Goal: Task Accomplishment & Management: Complete application form

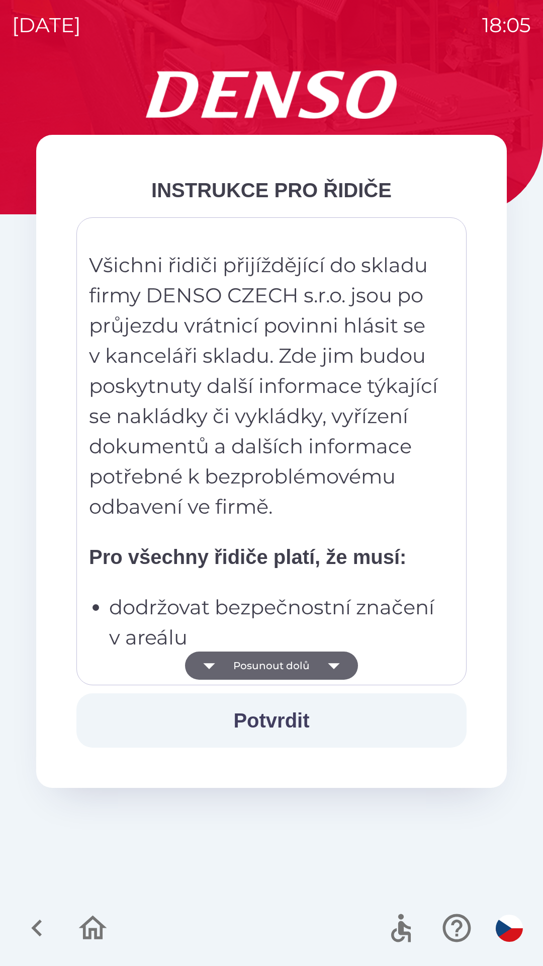
click at [299, 671] on button "Posunout dolů" at bounding box center [271, 665] width 173 height 28
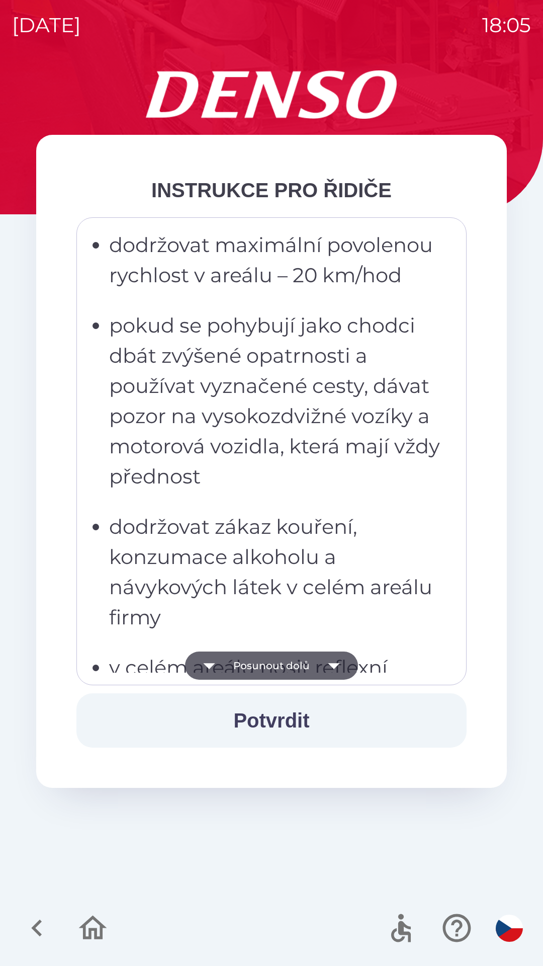
click at [310, 725] on button "Potvrdit" at bounding box center [271, 720] width 390 height 54
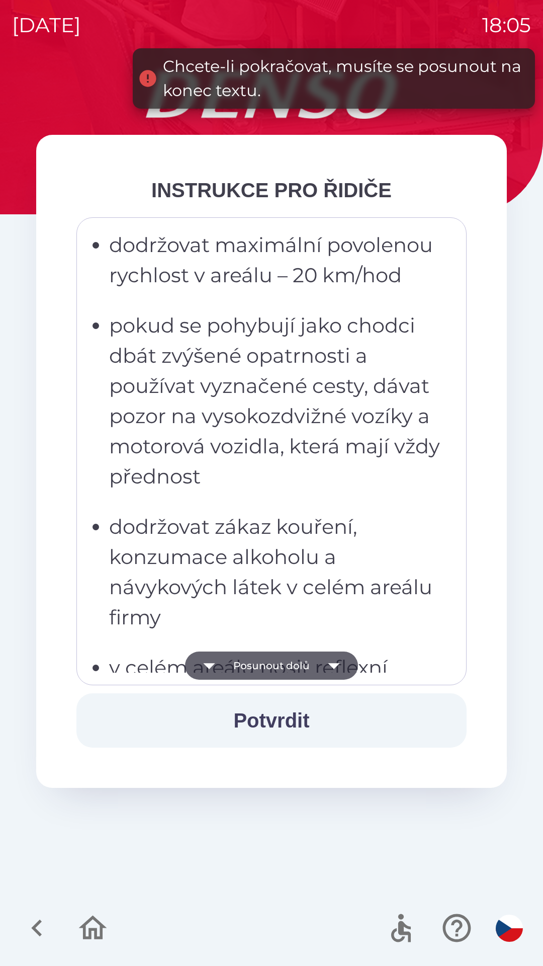
click at [338, 669] on icon "button" at bounding box center [334, 665] width 28 height 28
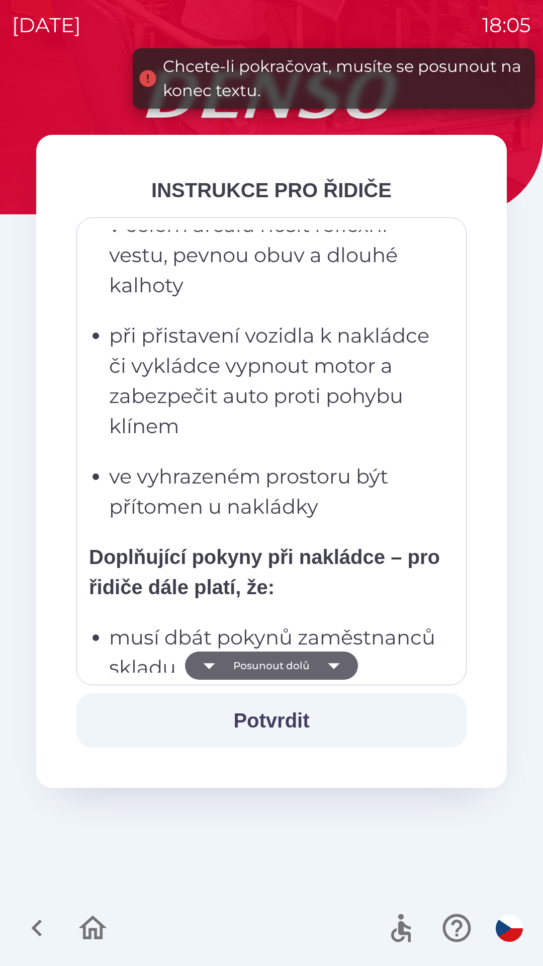
click at [344, 670] on icon "button" at bounding box center [334, 665] width 28 height 28
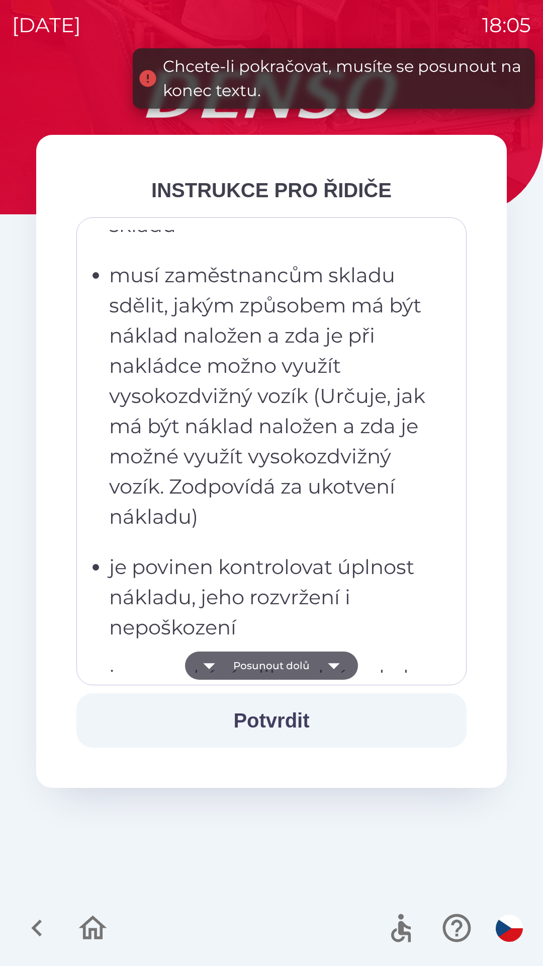
click at [336, 669] on icon "button" at bounding box center [334, 665] width 28 height 28
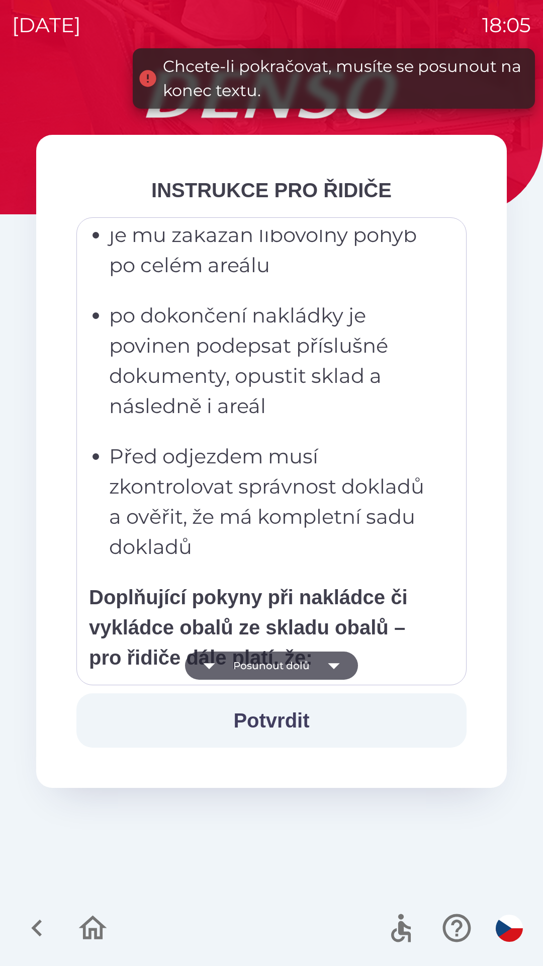
click at [337, 665] on icon "button" at bounding box center [334, 666] width 12 height 6
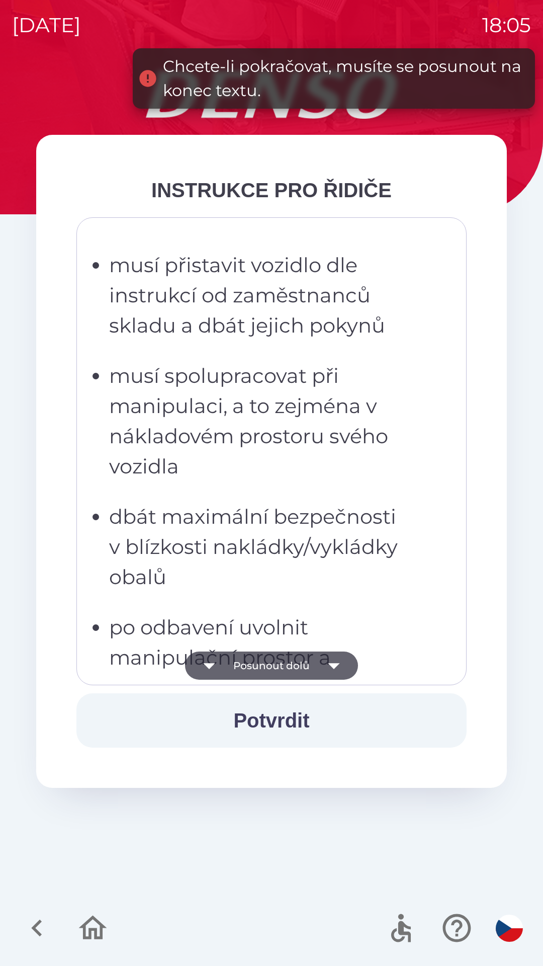
click at [341, 668] on icon "button" at bounding box center [334, 665] width 28 height 28
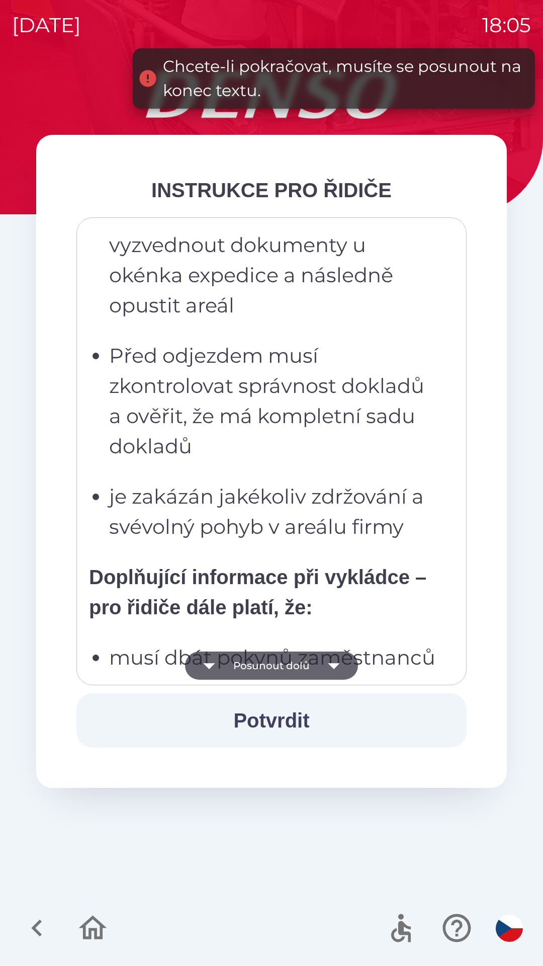
click at [338, 669] on icon "button" at bounding box center [334, 665] width 28 height 28
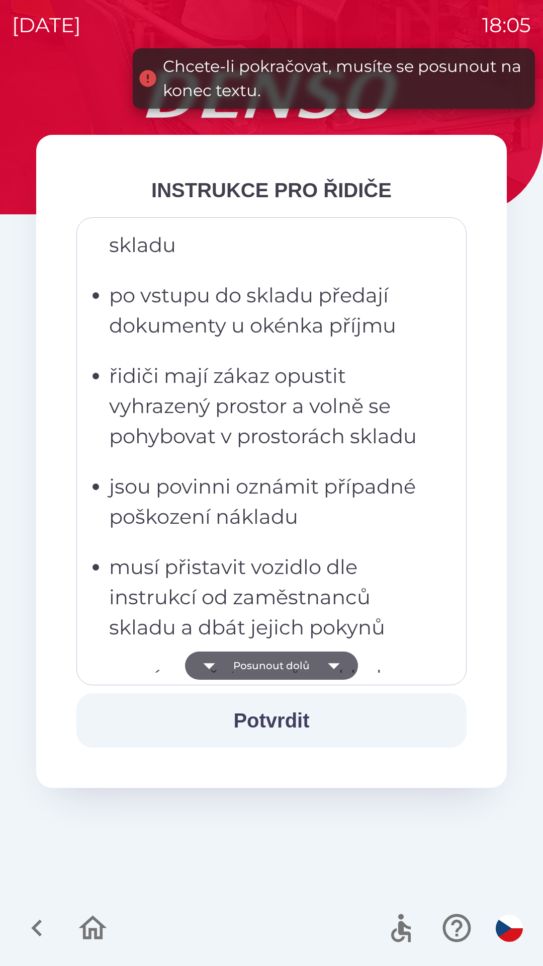
click at [340, 668] on icon "button" at bounding box center [334, 665] width 28 height 28
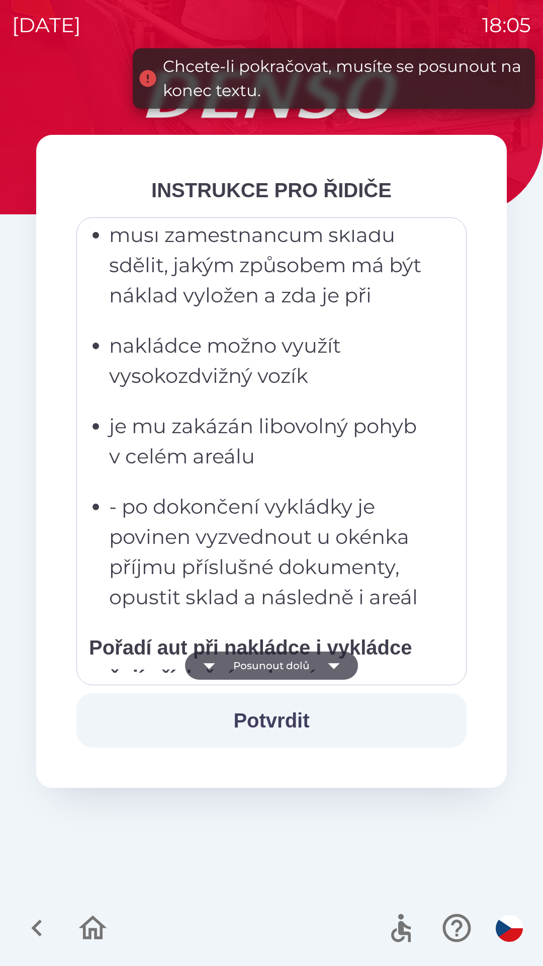
click at [345, 668] on icon "button" at bounding box center [334, 665] width 28 height 28
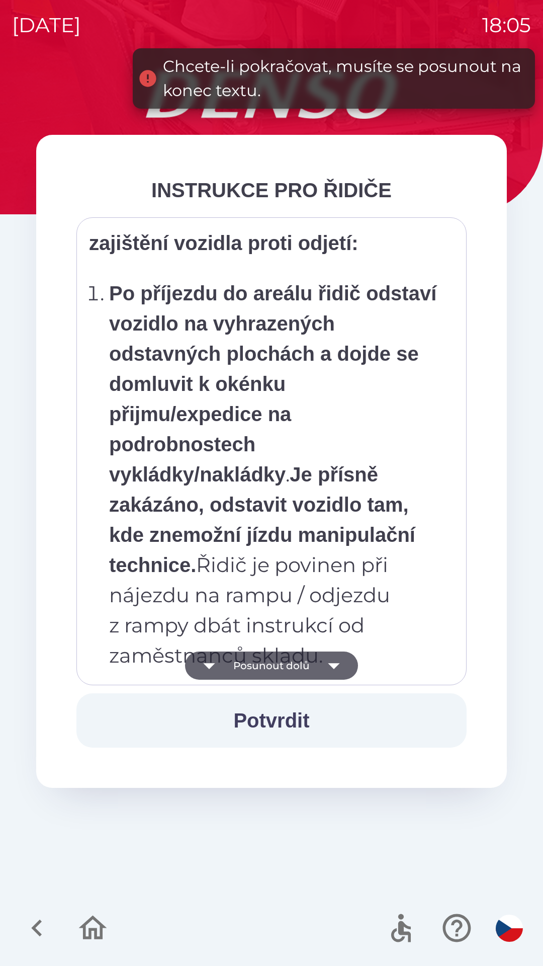
click at [343, 669] on icon "button" at bounding box center [334, 665] width 28 height 28
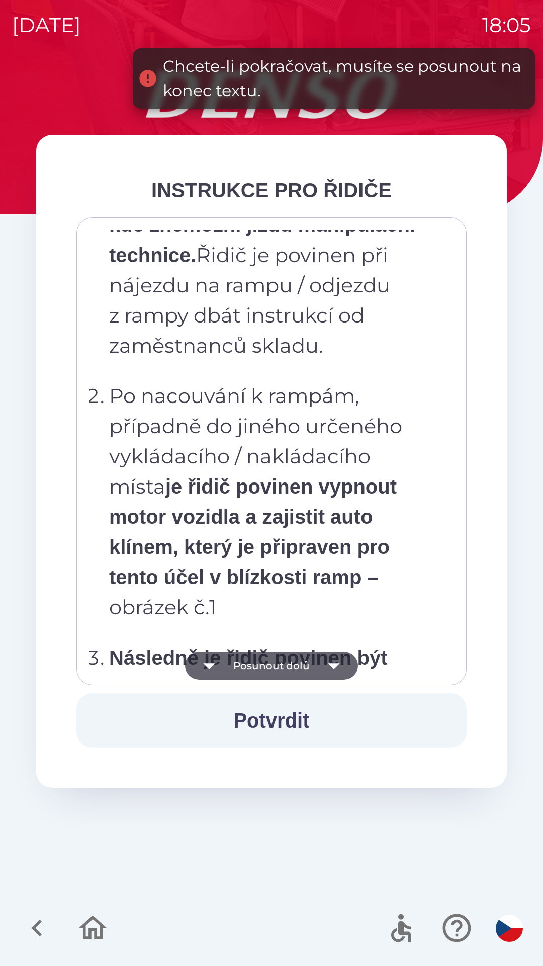
click at [344, 666] on icon "button" at bounding box center [334, 665] width 28 height 28
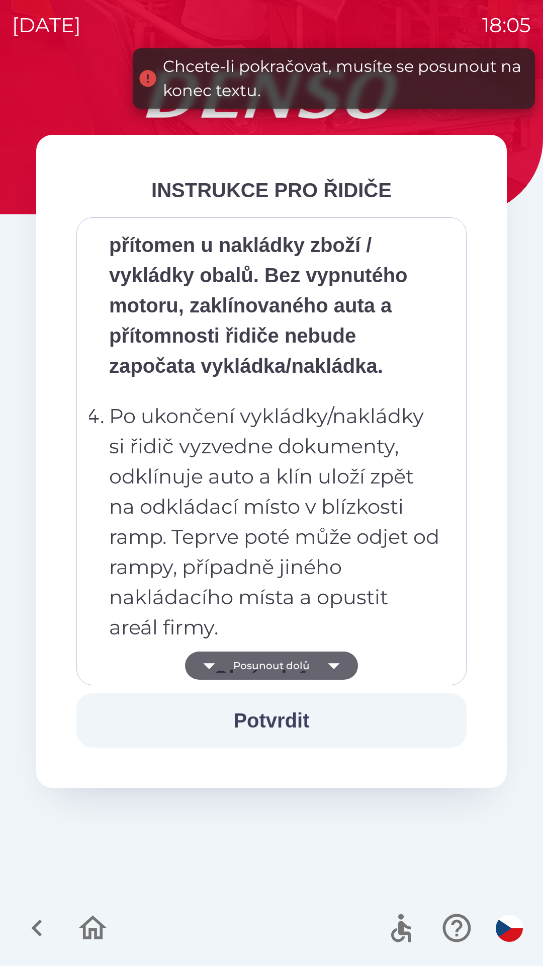
click at [344, 666] on icon "button" at bounding box center [334, 665] width 28 height 28
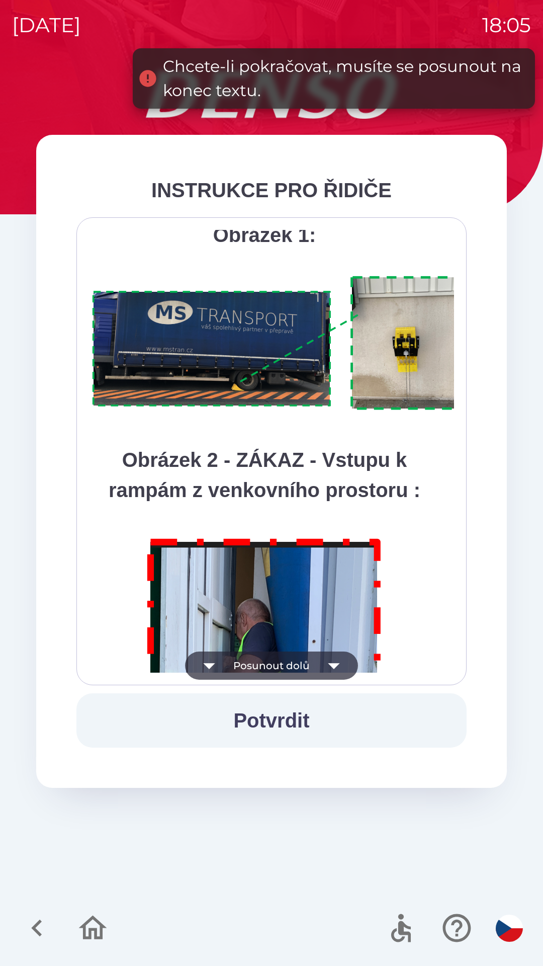
click at [338, 665] on icon "button" at bounding box center [334, 665] width 28 height 28
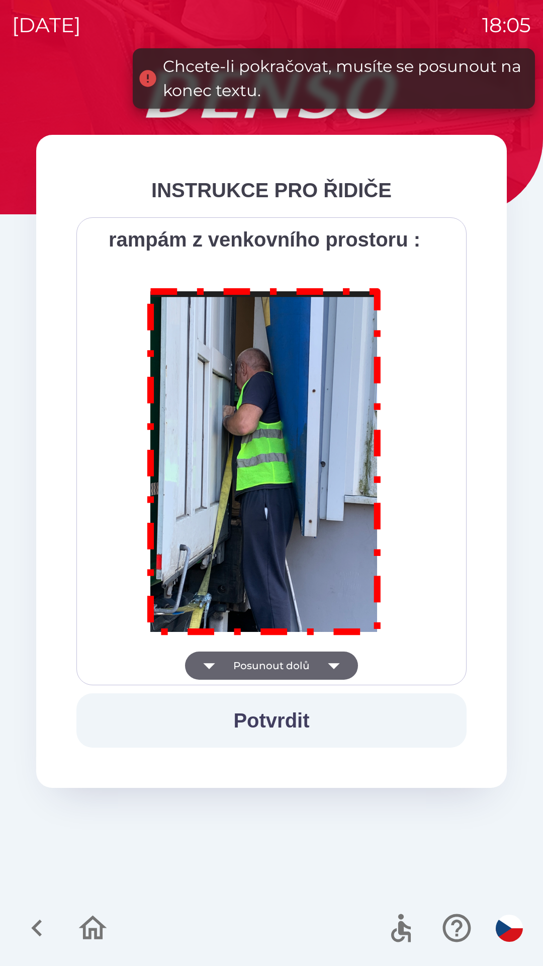
click at [335, 666] on div "Všichni řidiči přijíždějící do skladu firmy DENSO CZECH s.r.o. jsou po průjezdu…" at bounding box center [271, 451] width 365 height 443
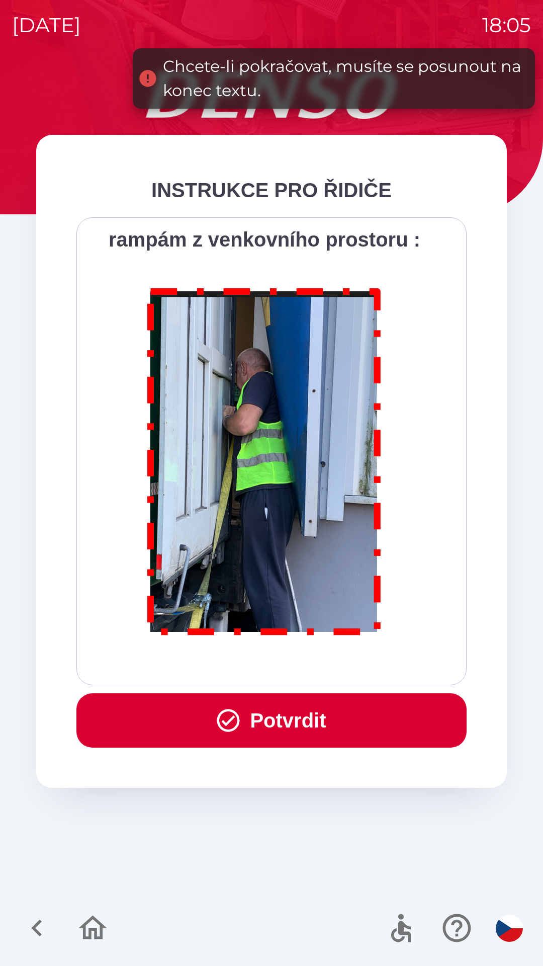
click at [332, 668] on div "Všichni řidiči přijíždějící do skladu firmy DENSO CZECH s.r.o. jsou po průjezdu…" at bounding box center [271, 451] width 365 height 443
click at [335, 670] on div "Všichni řidiči přijíždějící do skladu firmy DENSO CZECH s.r.o. jsou po průjezdu…" at bounding box center [271, 451] width 365 height 443
click at [311, 722] on button "Potvrdit" at bounding box center [271, 720] width 390 height 54
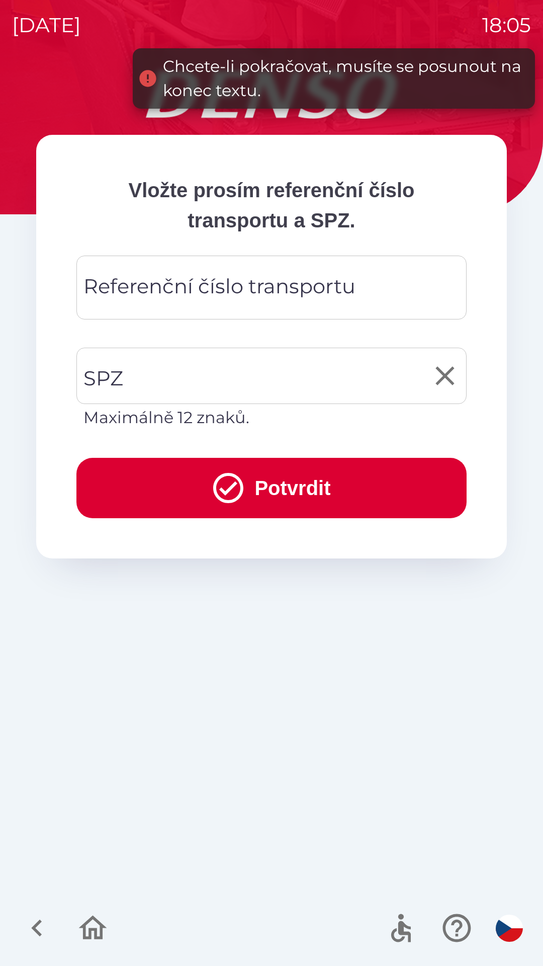
click at [163, 376] on input "SPZ" at bounding box center [264, 375] width 366 height 47
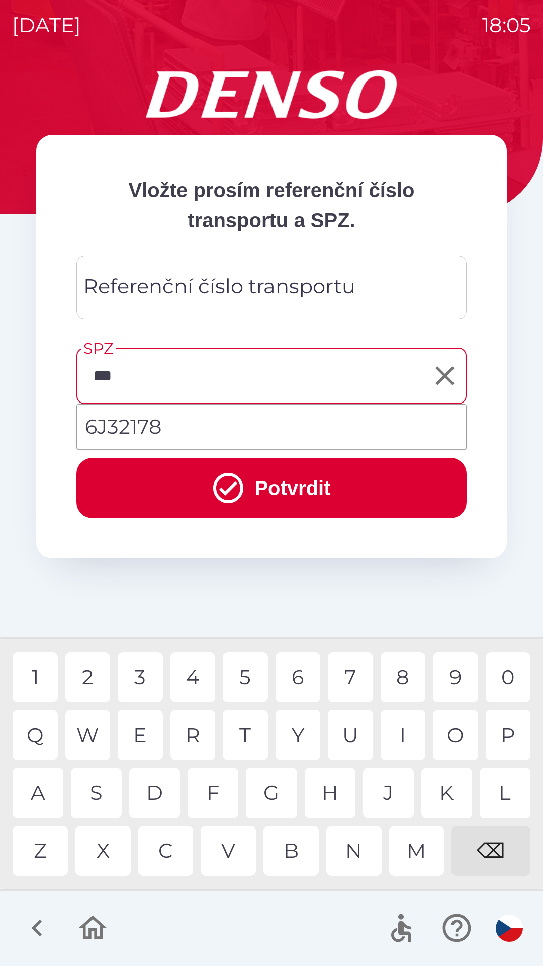
click at [118, 427] on li "6J32178" at bounding box center [271, 426] width 389 height 36
type input "*******"
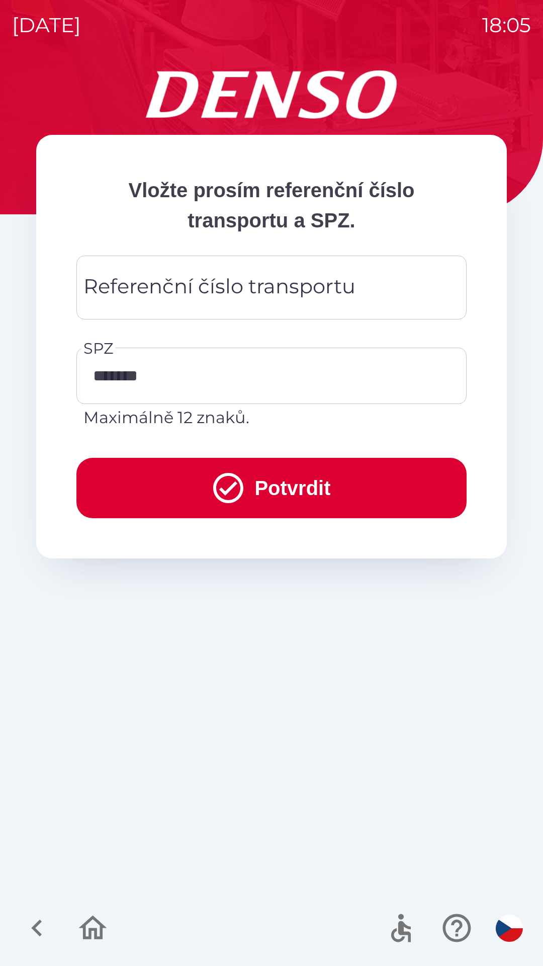
click at [188, 281] on div "Referenční číslo transportu Referenční číslo transportu" at bounding box center [271, 288] width 390 height 64
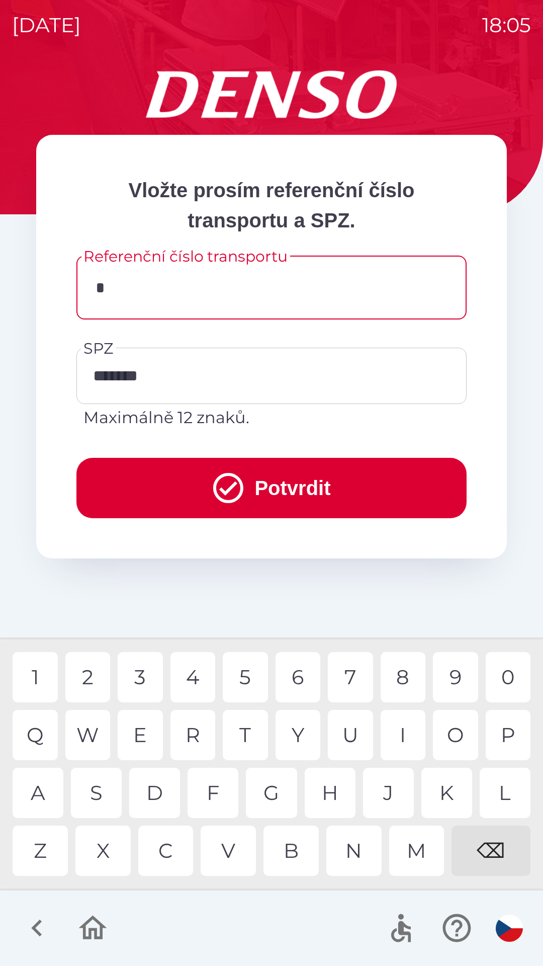
click at [147, 673] on div "3" at bounding box center [140, 677] width 45 height 50
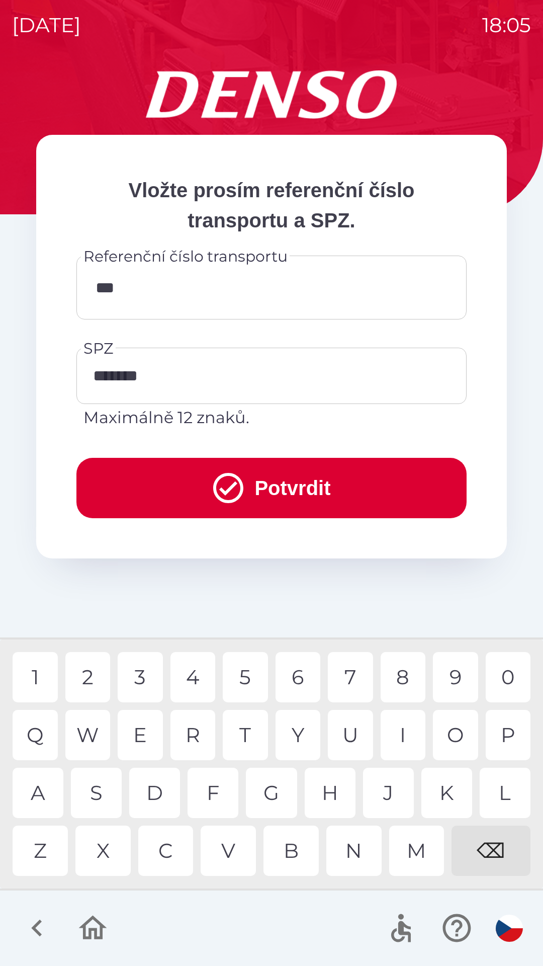
click at [345, 668] on div "7" at bounding box center [350, 677] width 45 height 50
click at [49, 678] on div "1" at bounding box center [35, 677] width 45 height 50
type input "******"
click at [273, 487] on button "Potvrdit" at bounding box center [271, 488] width 390 height 60
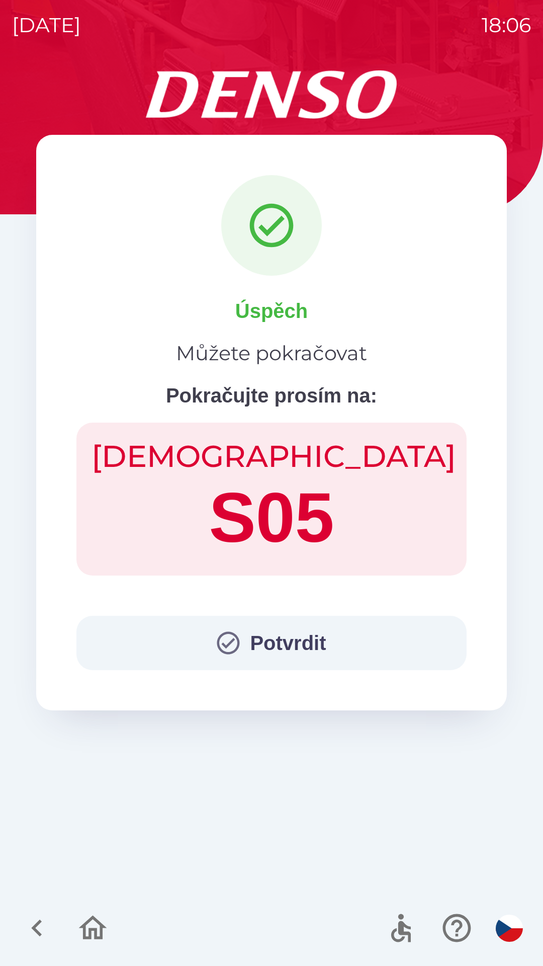
click at [262, 627] on button "Potvrdit" at bounding box center [271, 643] width 390 height 54
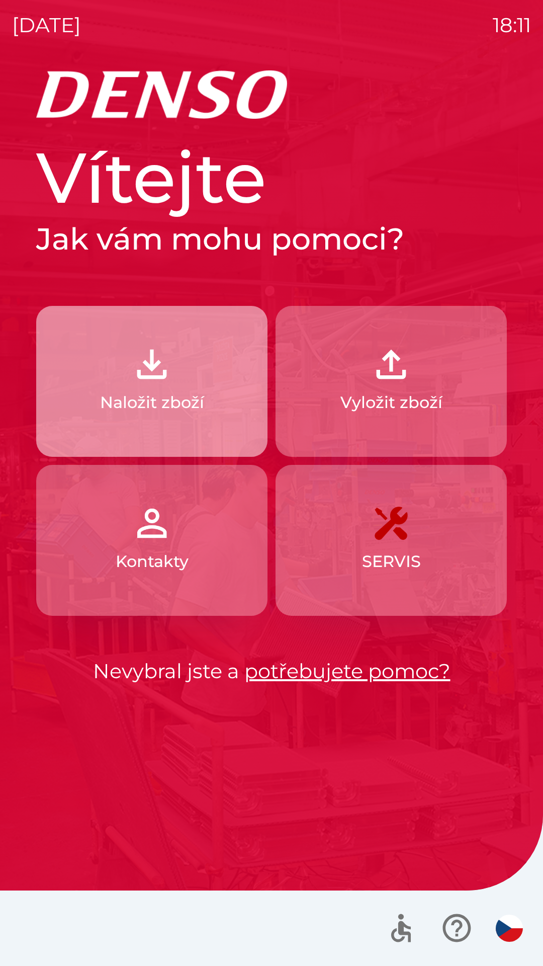
click at [149, 391] on p "Naložit zboží" at bounding box center [152, 402] width 104 height 24
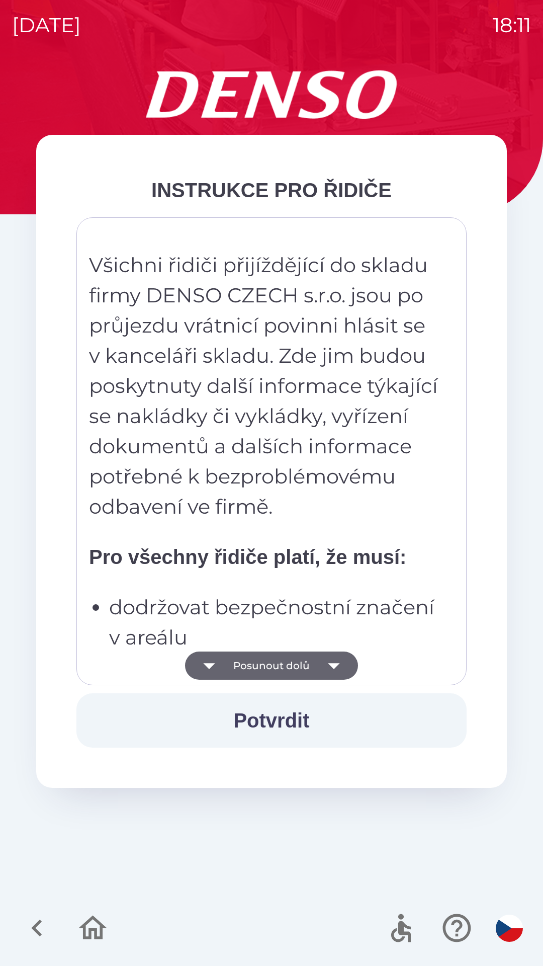
click at [273, 723] on button "Potvrdit" at bounding box center [271, 720] width 390 height 54
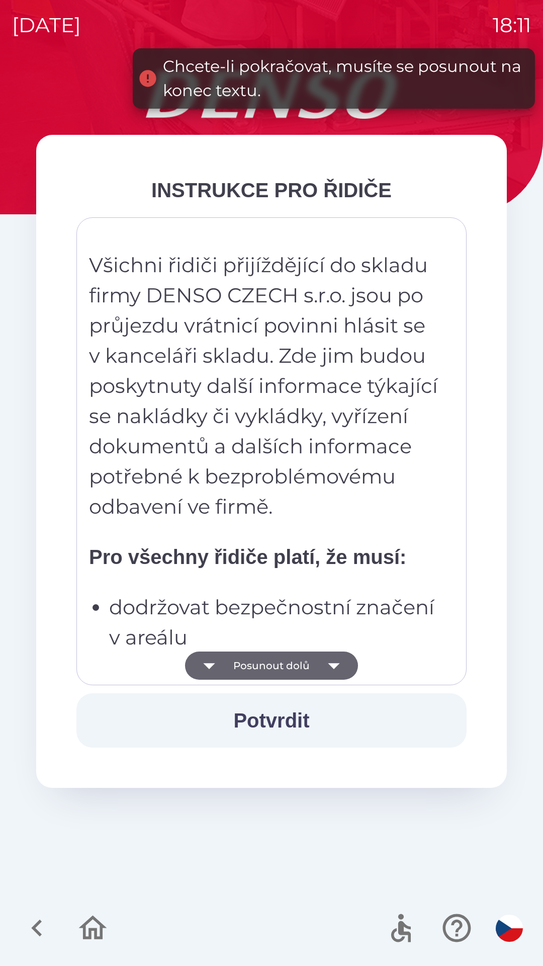
click at [311, 675] on button "Posunout dolů" at bounding box center [271, 665] width 173 height 28
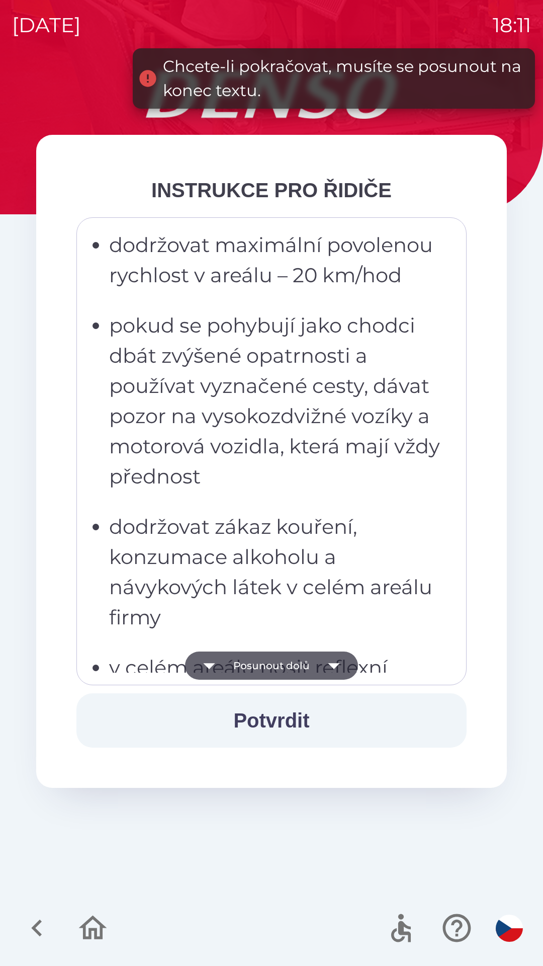
click at [323, 658] on icon "button" at bounding box center [334, 665] width 28 height 28
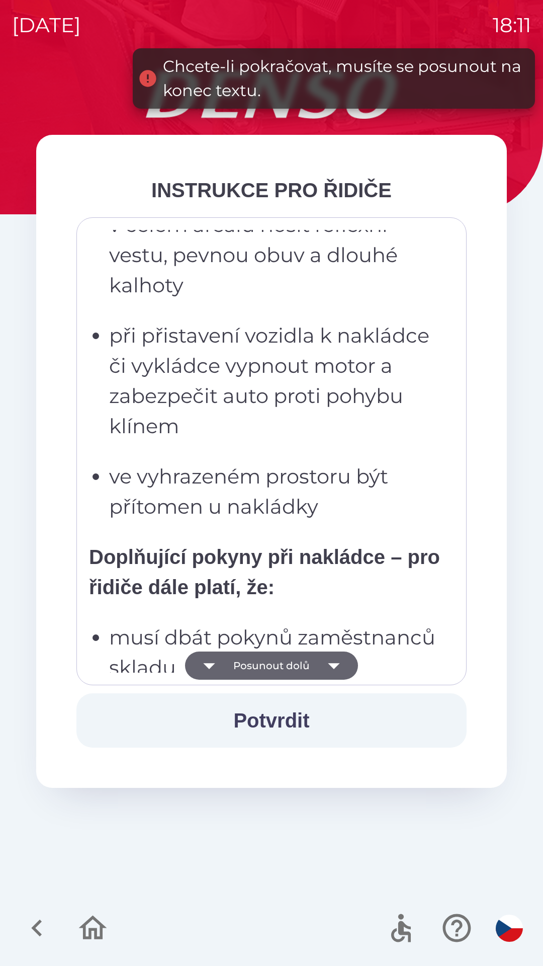
click at [310, 664] on button "Posunout dolů" at bounding box center [271, 665] width 173 height 28
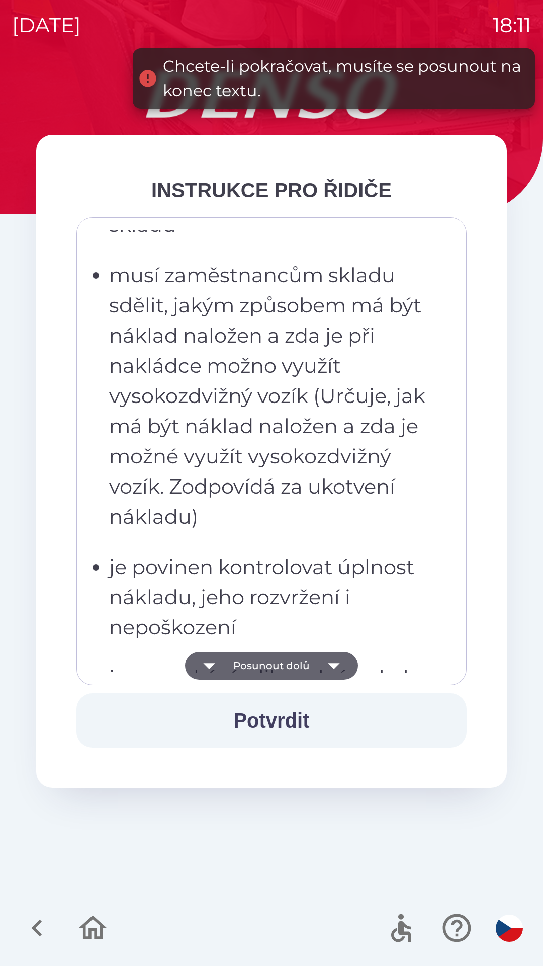
click at [321, 667] on icon "button" at bounding box center [334, 665] width 28 height 28
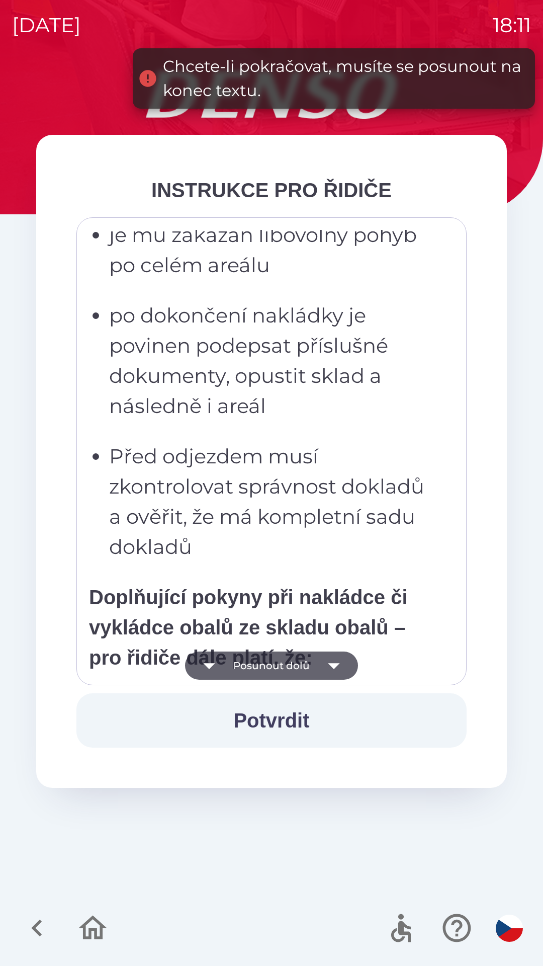
click at [322, 673] on icon "button" at bounding box center [334, 665] width 28 height 28
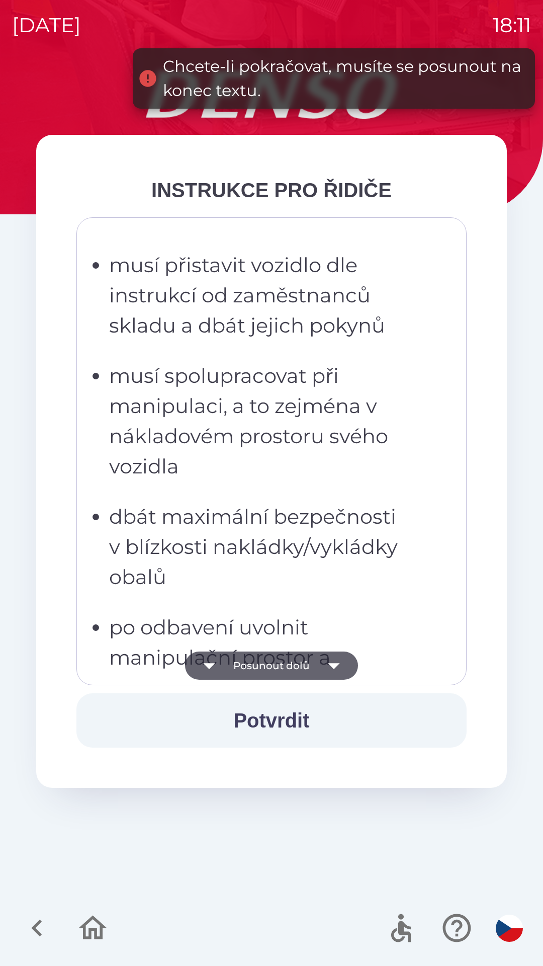
click at [325, 668] on icon "button" at bounding box center [334, 665] width 28 height 28
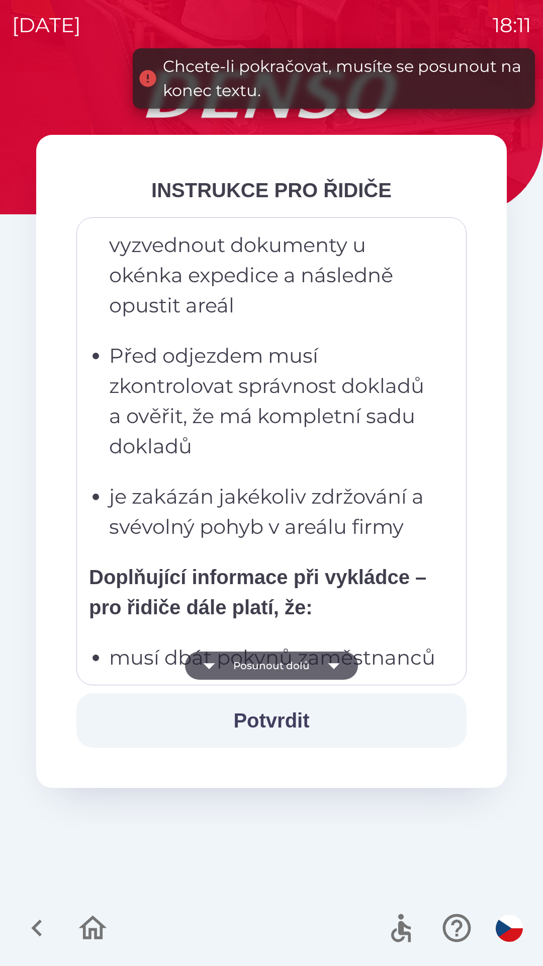
click at [321, 664] on icon "button" at bounding box center [334, 665] width 28 height 28
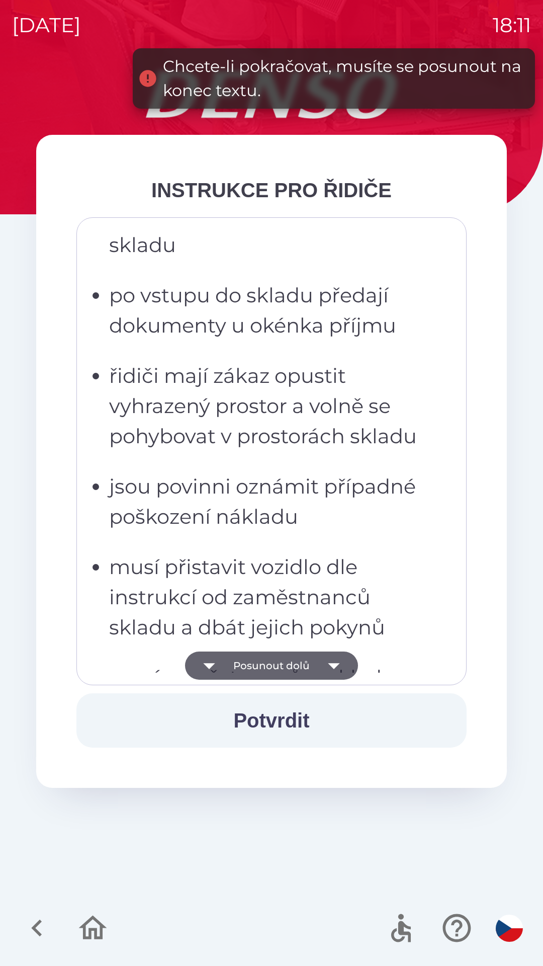
click at [314, 666] on button "Posunout dolů" at bounding box center [271, 665] width 173 height 28
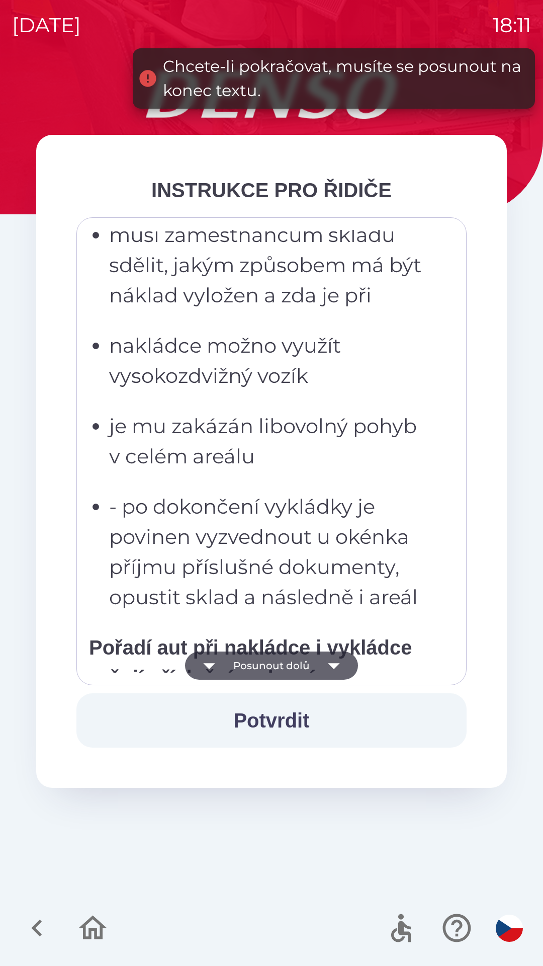
click at [305, 664] on button "Posunout dolů" at bounding box center [271, 665] width 173 height 28
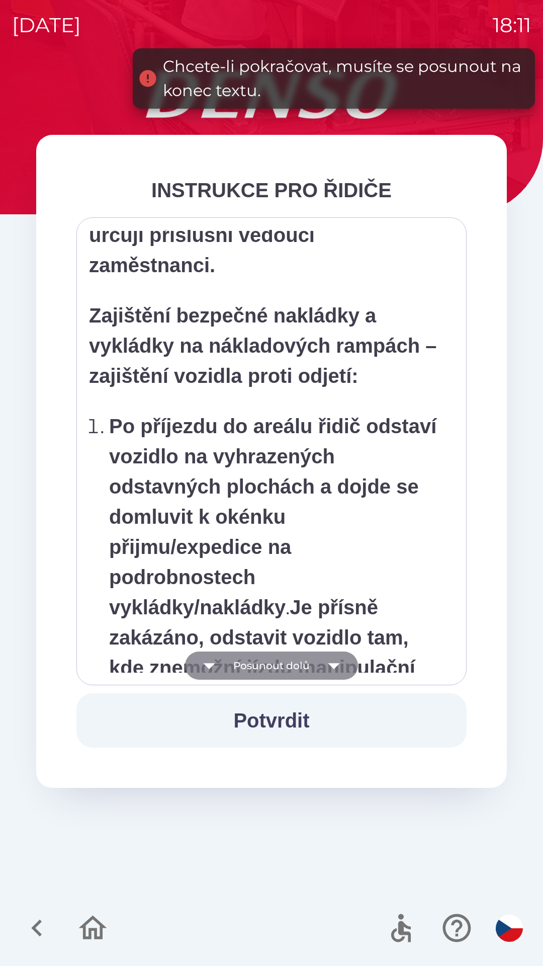
click at [307, 670] on button "Posunout dolů" at bounding box center [271, 665] width 173 height 28
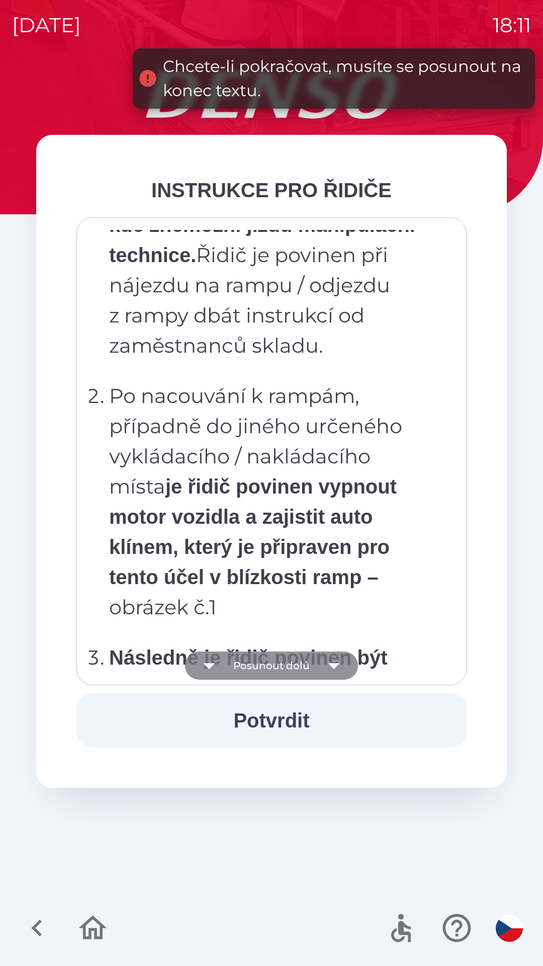
click at [315, 664] on button "Posunout dolů" at bounding box center [271, 665] width 173 height 28
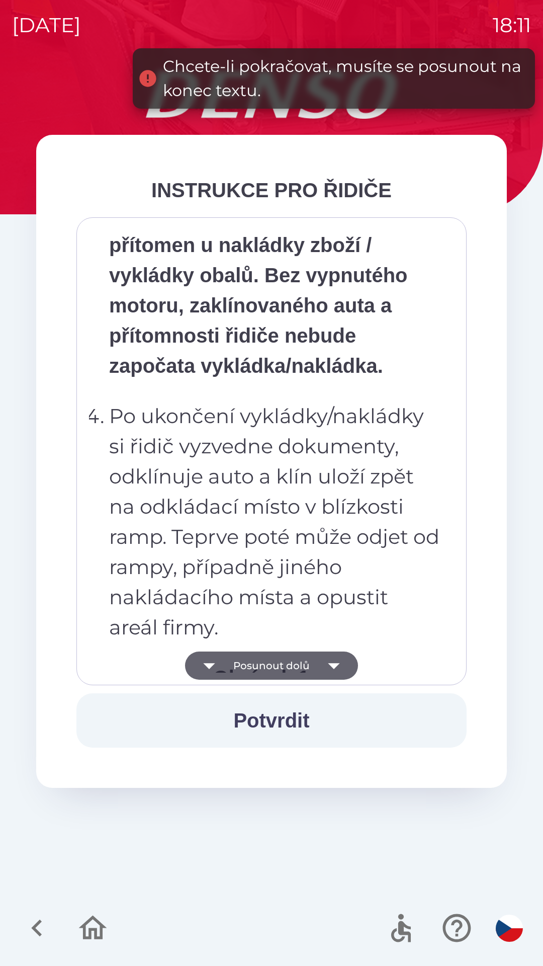
click at [320, 661] on icon "button" at bounding box center [334, 665] width 28 height 28
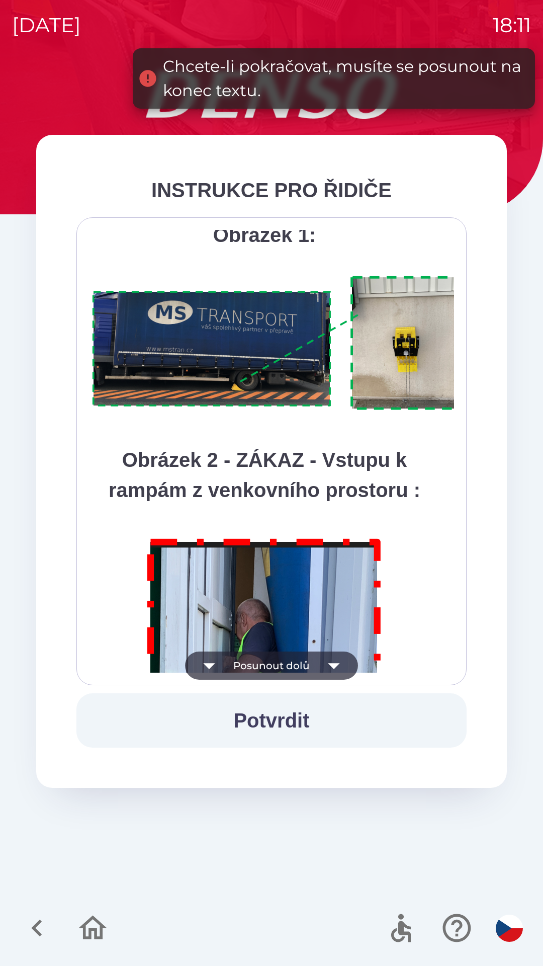
click at [323, 663] on icon "button" at bounding box center [334, 665] width 28 height 28
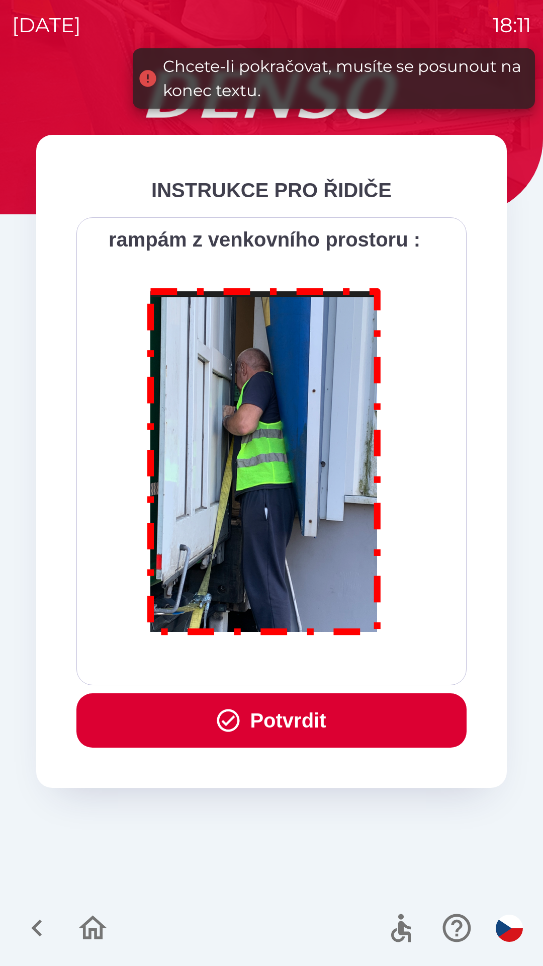
click at [303, 738] on button "Potvrdit" at bounding box center [271, 720] width 390 height 54
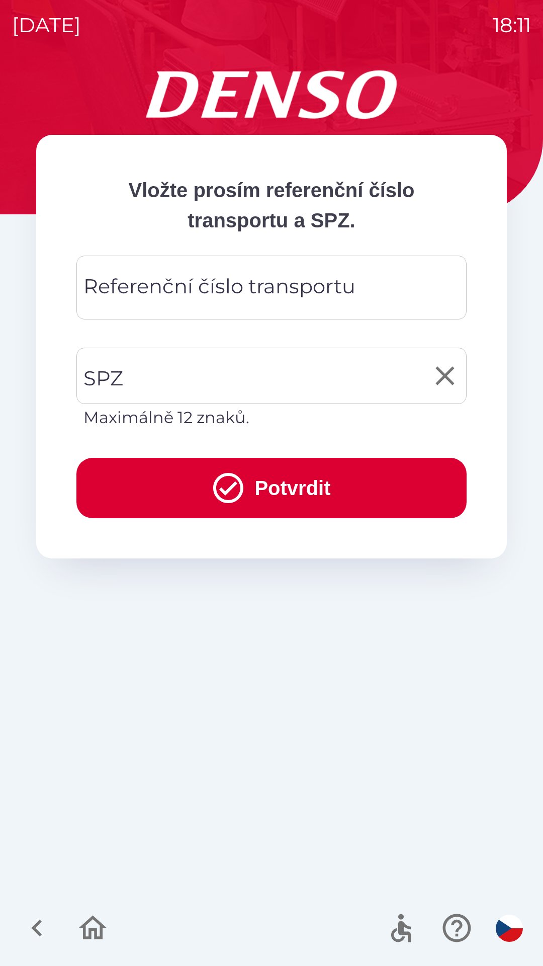
click at [193, 371] on input "SPZ" at bounding box center [264, 375] width 366 height 47
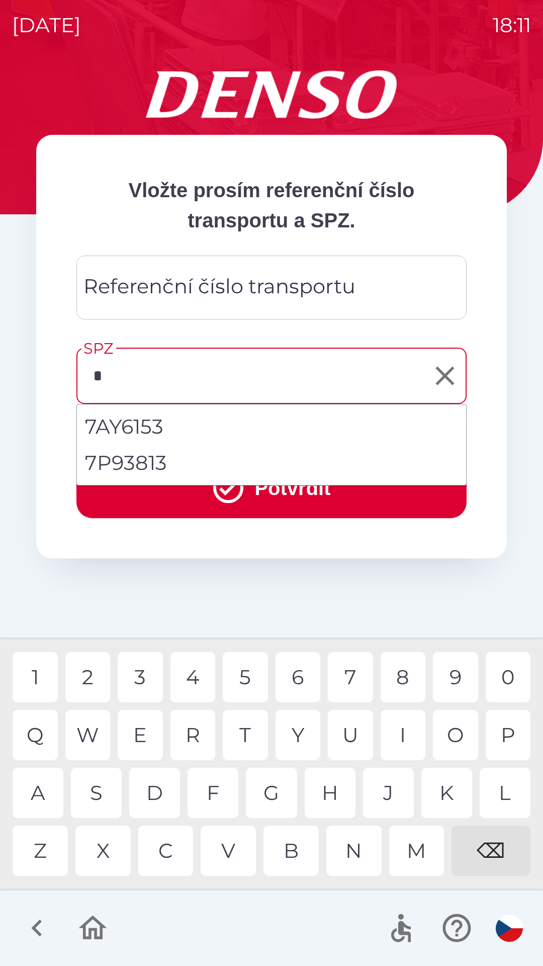
click at [355, 679] on div "7" at bounding box center [350, 677] width 45 height 50
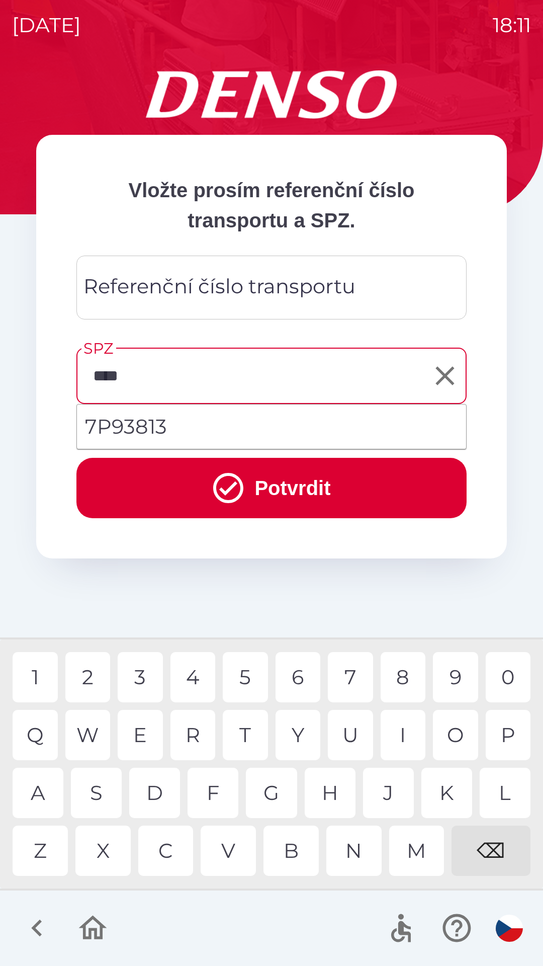
click at [145, 677] on div "3" at bounding box center [140, 677] width 45 height 50
click at [398, 687] on div "8" at bounding box center [403, 677] width 45 height 50
click at [44, 680] on div "1" at bounding box center [35, 677] width 45 height 50
type input "*******"
click at [216, 286] on div "Referenční číslo transportu Referenční číslo transportu" at bounding box center [271, 288] width 390 height 64
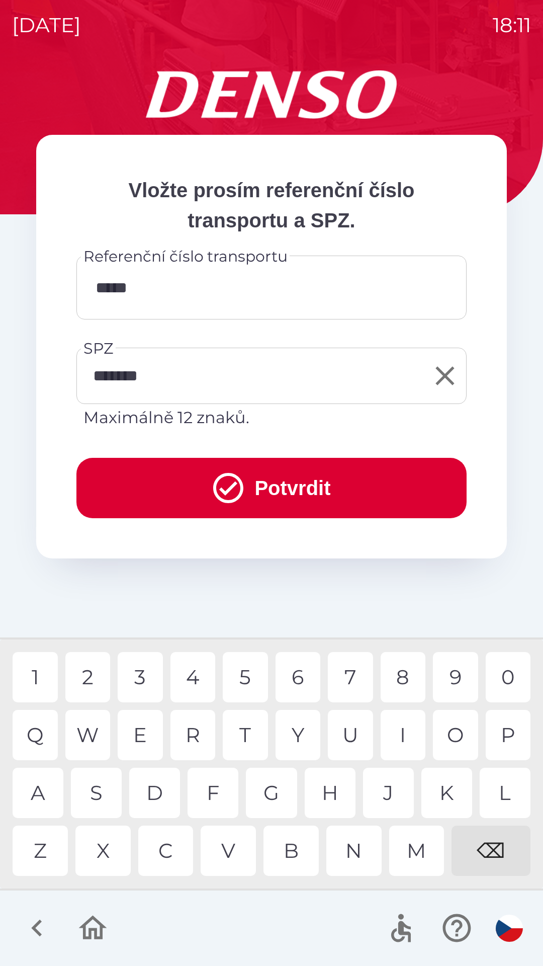
click at [43, 685] on div "1" at bounding box center [35, 677] width 45 height 50
click at [402, 674] on div "8" at bounding box center [403, 677] width 45 height 50
type input "********"
click at [303, 489] on button "Potvrdit" at bounding box center [271, 488] width 390 height 60
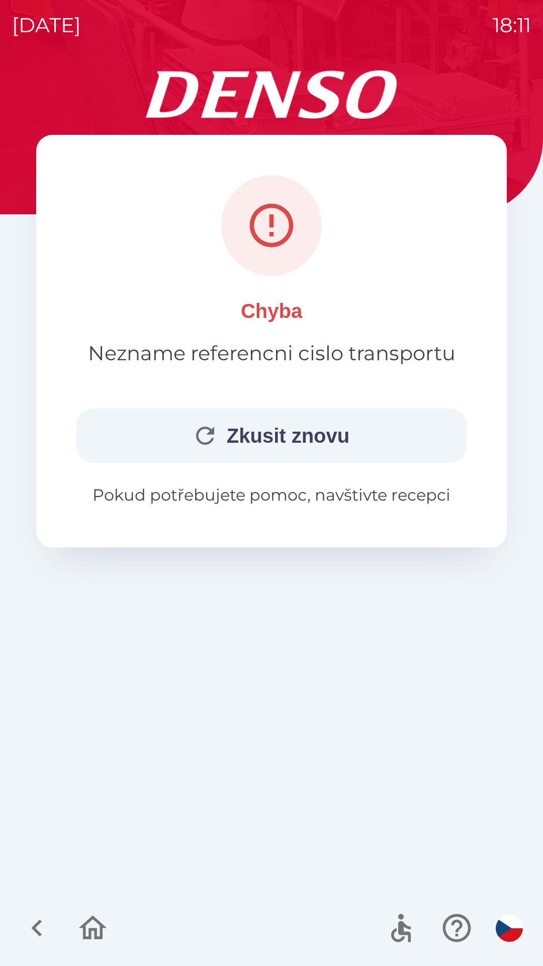
click at [314, 419] on button "Zkusit znovu" at bounding box center [271, 435] width 390 height 54
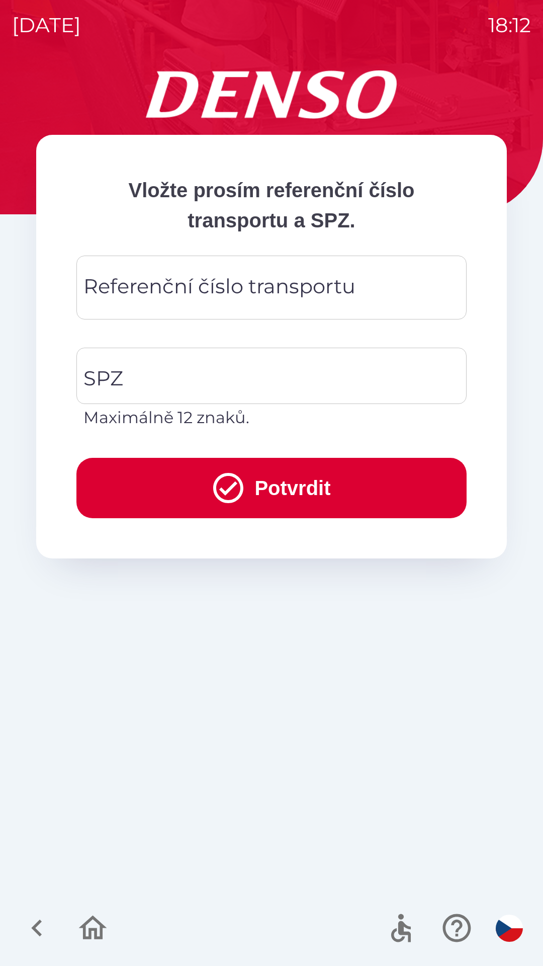
click at [39, 930] on icon "button" at bounding box center [37, 928] width 34 height 34
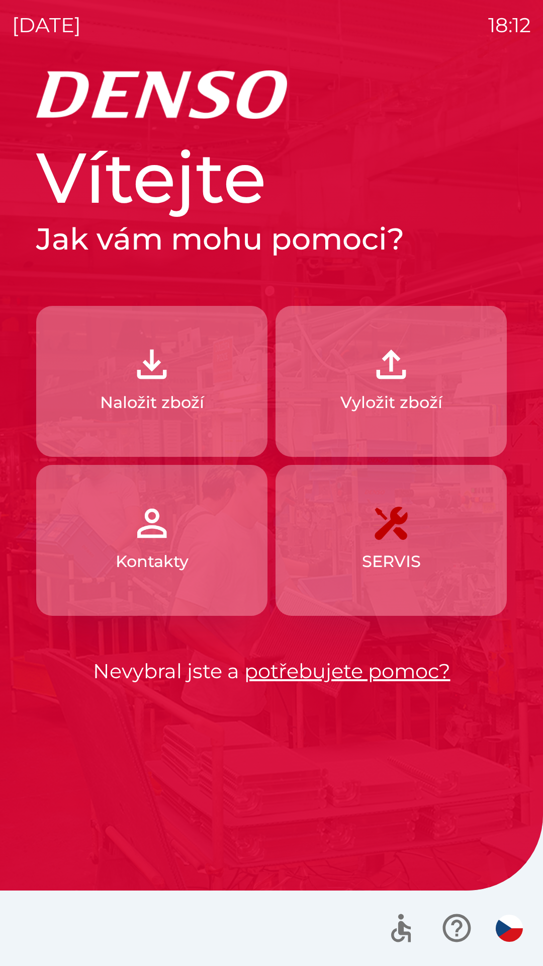
click at [172, 404] on p "Naložit zboží" at bounding box center [152, 402] width 104 height 24
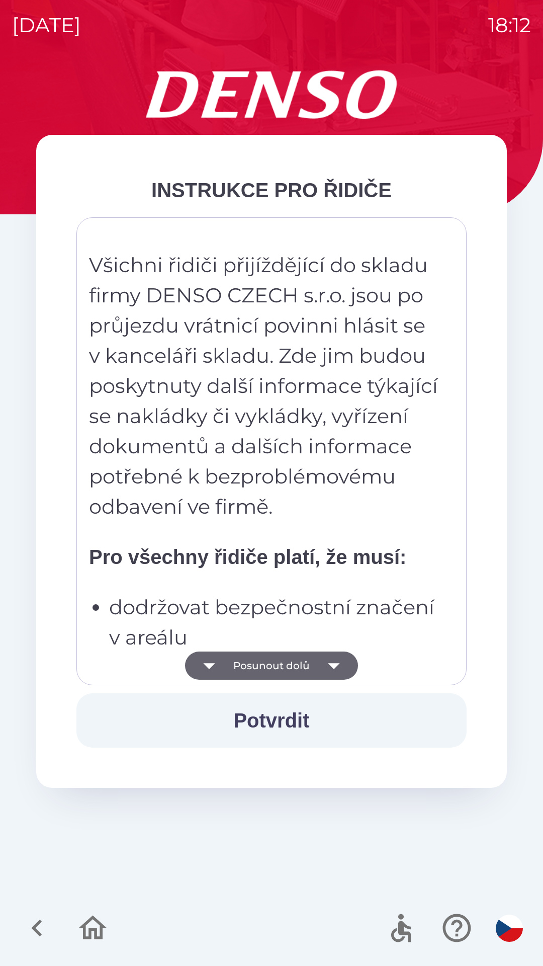
click at [279, 721] on button "Potvrdit" at bounding box center [271, 720] width 390 height 54
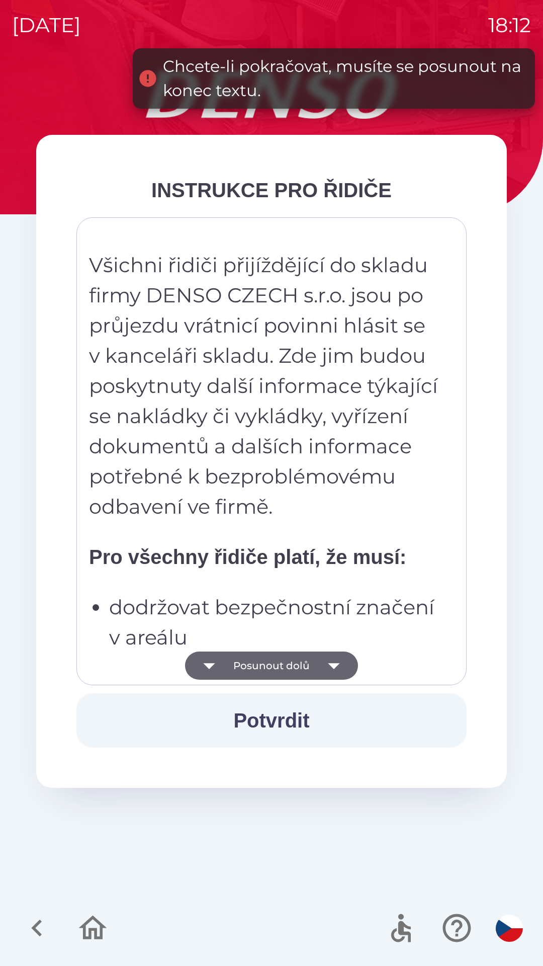
click at [279, 717] on button "Potvrdit" at bounding box center [271, 720] width 390 height 54
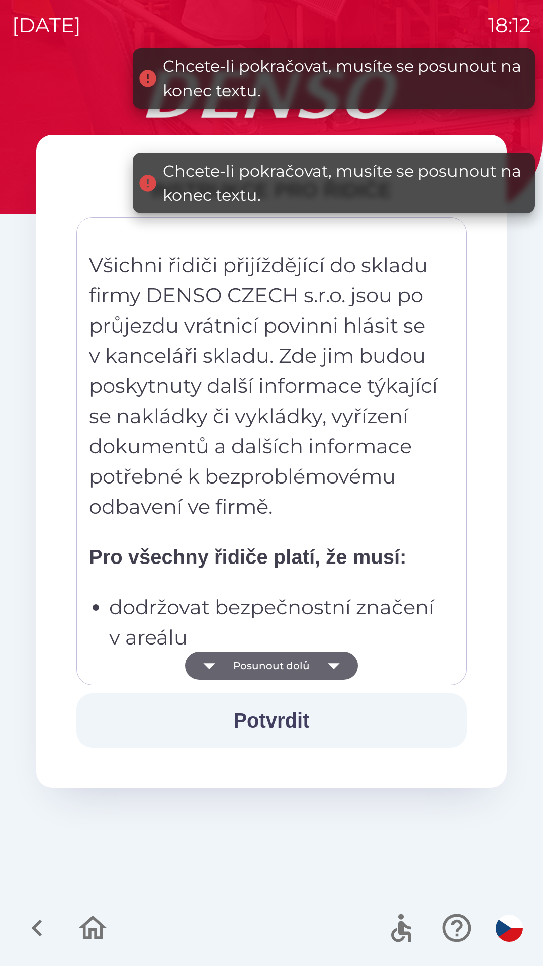
click at [280, 717] on button "Potvrdit" at bounding box center [271, 720] width 390 height 54
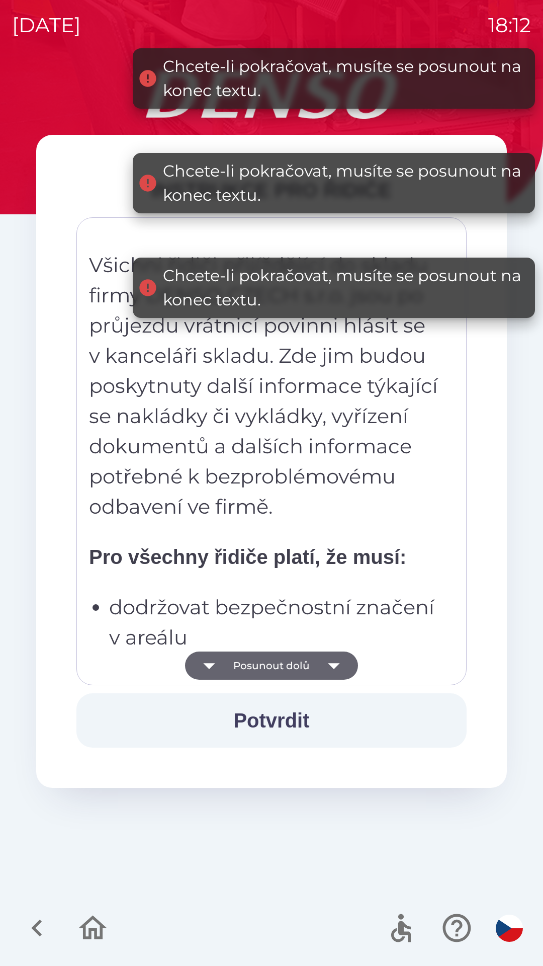
click at [284, 717] on button "Potvrdit" at bounding box center [271, 720] width 390 height 54
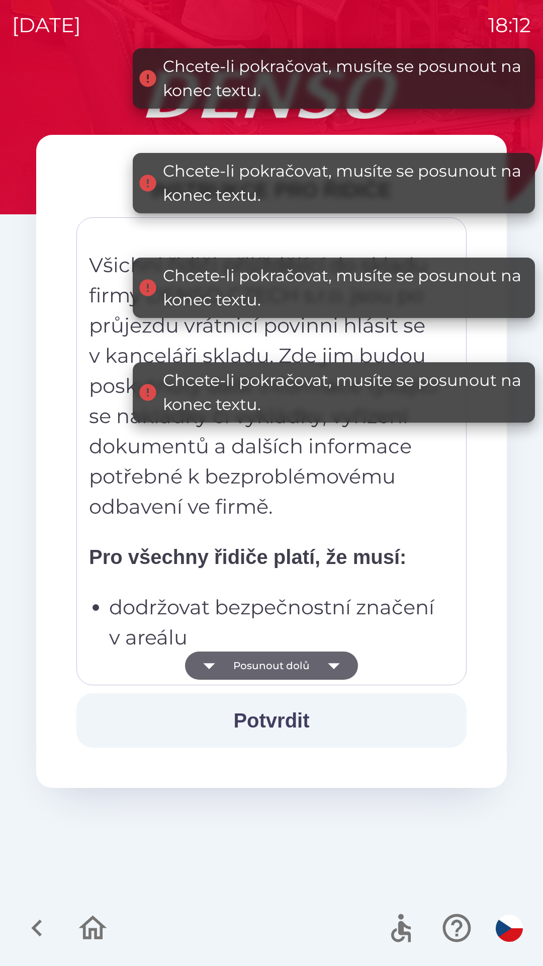
click at [285, 710] on button "Potvrdit" at bounding box center [271, 720] width 390 height 54
click at [287, 706] on button "Potvrdit" at bounding box center [271, 720] width 390 height 54
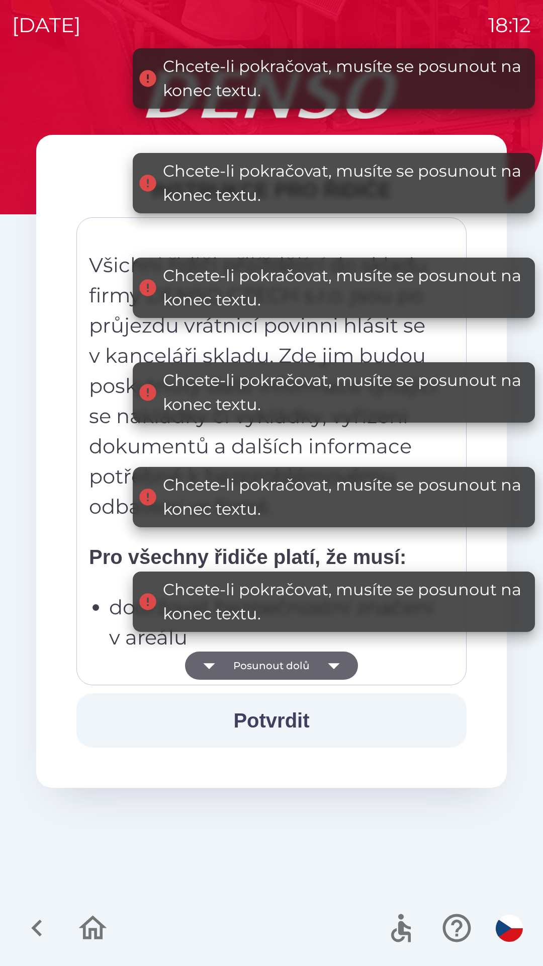
click at [291, 707] on button "Potvrdit" at bounding box center [271, 720] width 390 height 54
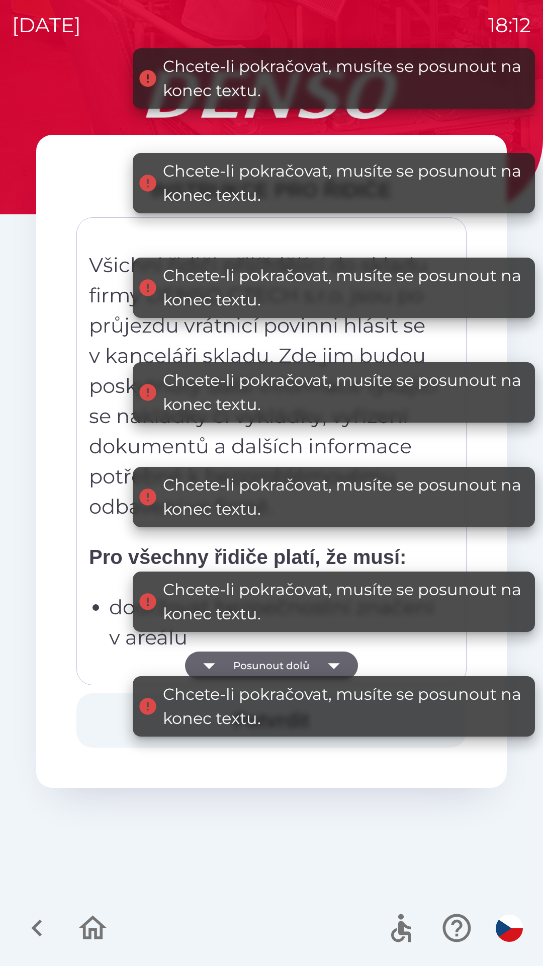
click at [294, 706] on div "Chcete-li pokračovat, musíte se posunout na konec textu." at bounding box center [344, 706] width 362 height 48
click at [294, 716] on div "Chcete-li pokračovat, musíte se posunout na konec textu." at bounding box center [344, 706] width 362 height 48
click at [297, 710] on div "Chcete-li pokračovat, musíte se posunout na konec textu." at bounding box center [344, 706] width 362 height 48
click at [296, 717] on div "Chcete-li pokračovat, musíte se posunout na konec textu." at bounding box center [344, 706] width 362 height 48
click at [280, 711] on div "Chcete-li pokračovat, musíte se posunout na konec textu." at bounding box center [344, 706] width 362 height 48
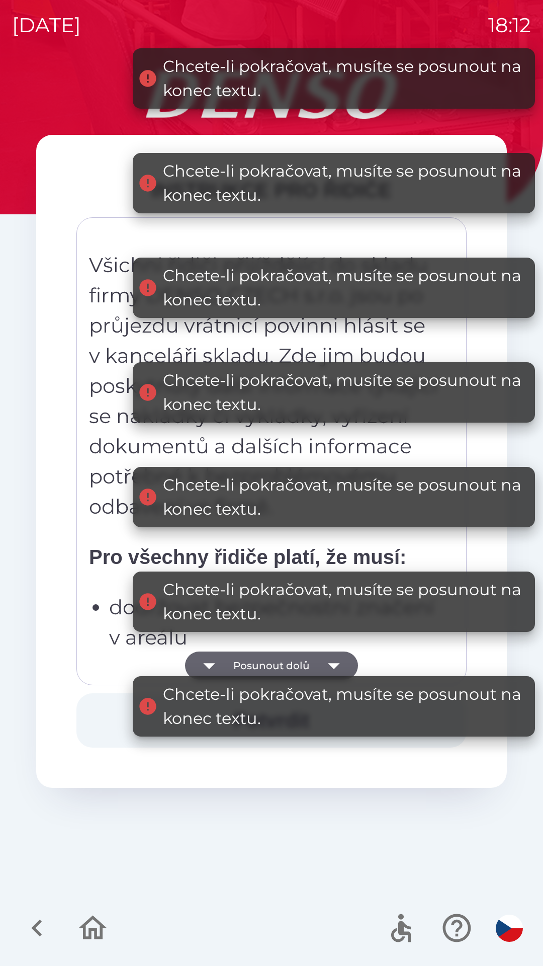
click at [285, 660] on button "Posunout dolů" at bounding box center [271, 665] width 173 height 28
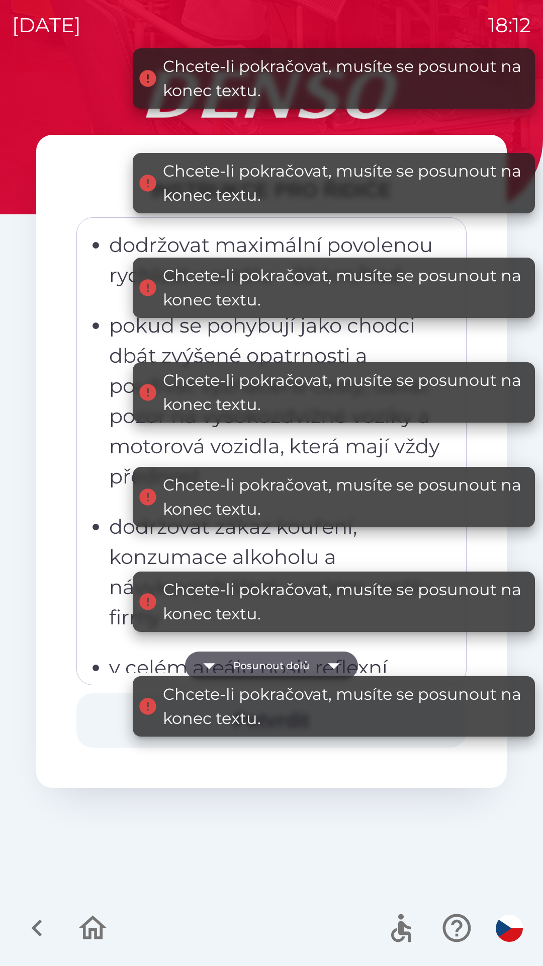
click at [287, 665] on button "Posunout dolů" at bounding box center [271, 665] width 173 height 28
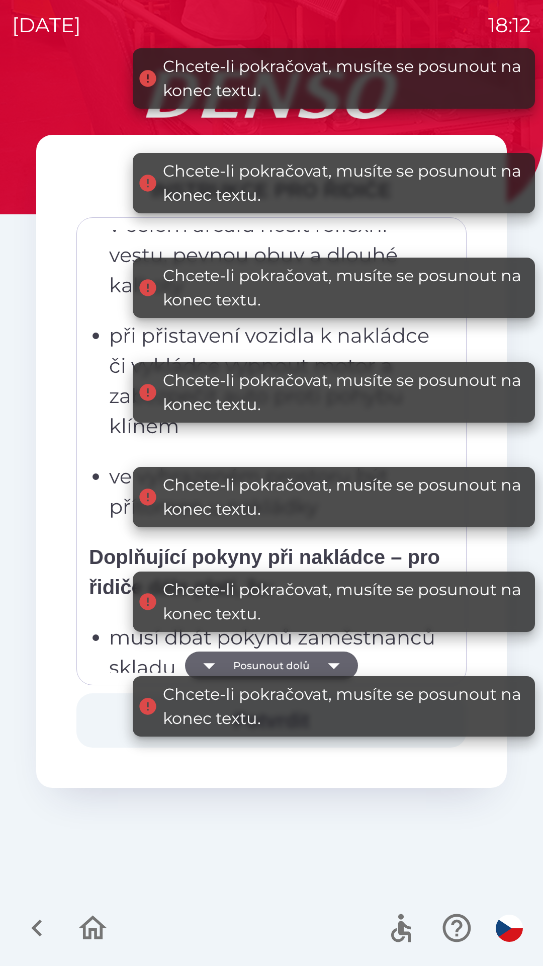
click at [291, 664] on button "Posunout dolů" at bounding box center [271, 665] width 173 height 28
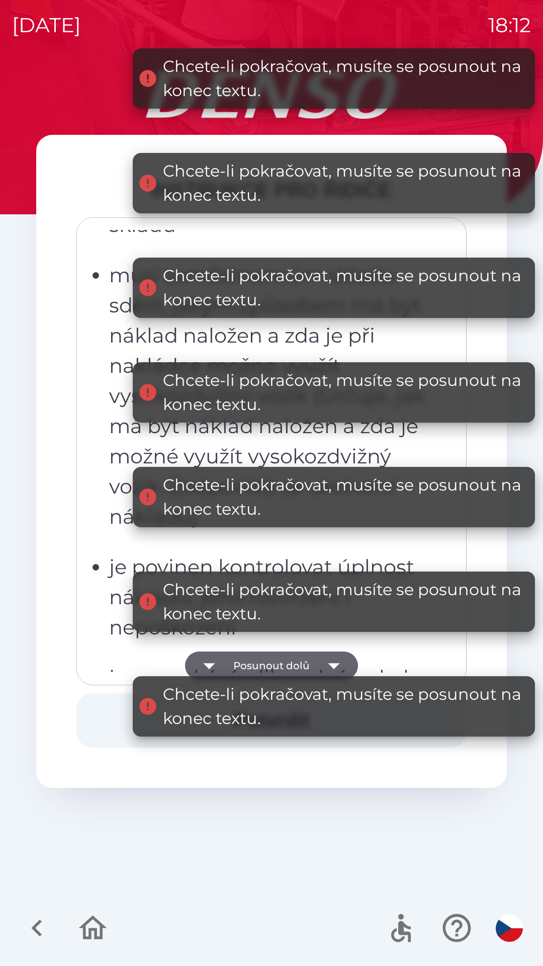
click at [295, 661] on button "Posunout dolů" at bounding box center [271, 665] width 173 height 28
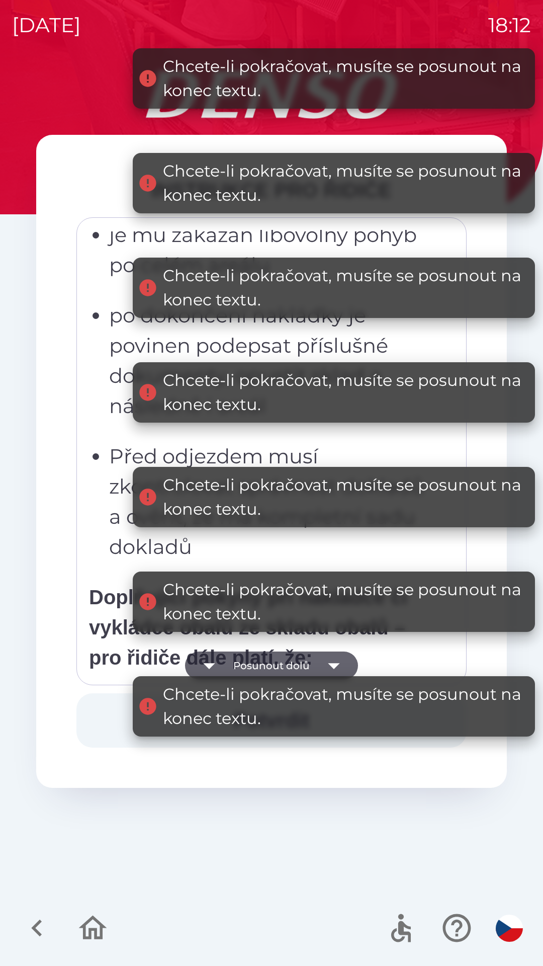
click at [293, 665] on button "Posunout dolů" at bounding box center [271, 665] width 173 height 28
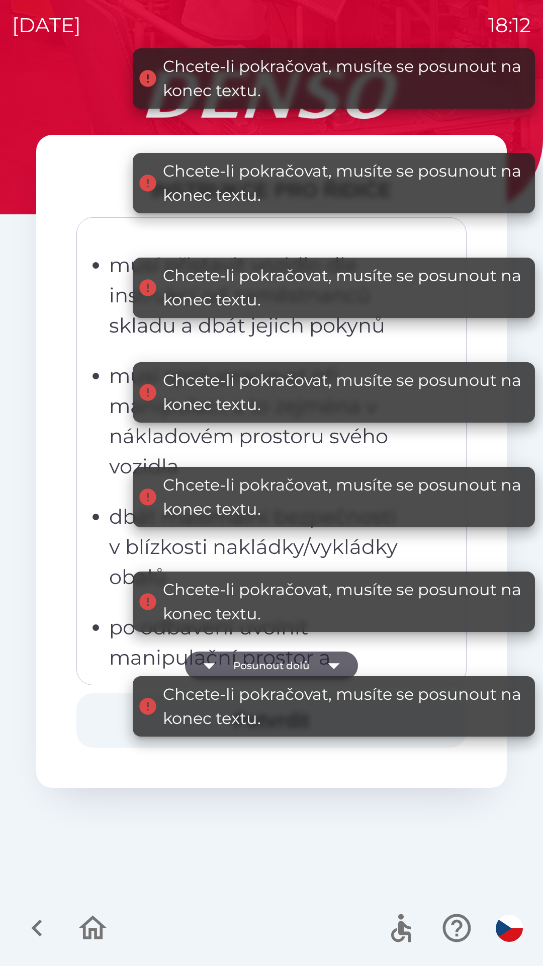
click at [297, 663] on button "Posunout dolů" at bounding box center [271, 665] width 173 height 28
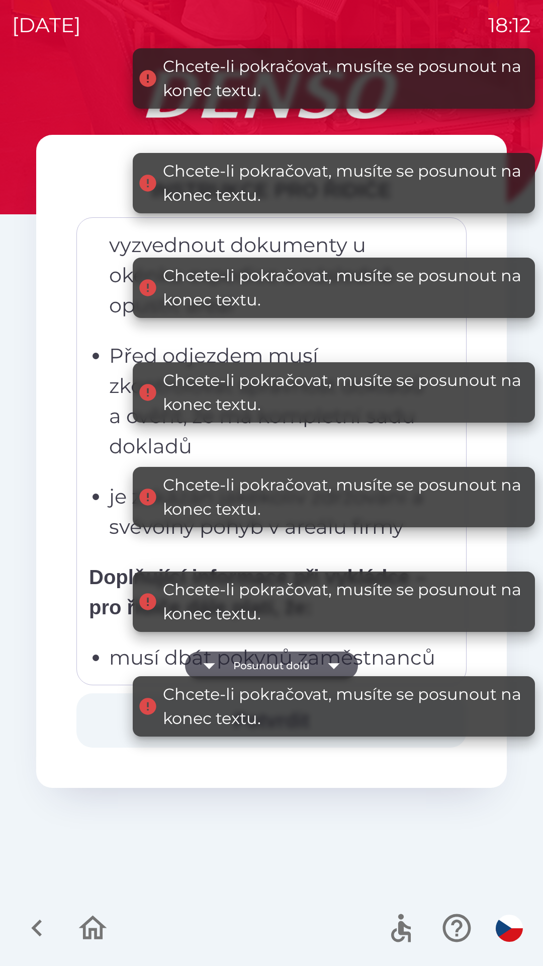
click at [298, 665] on button "Posunout dolů" at bounding box center [271, 665] width 173 height 28
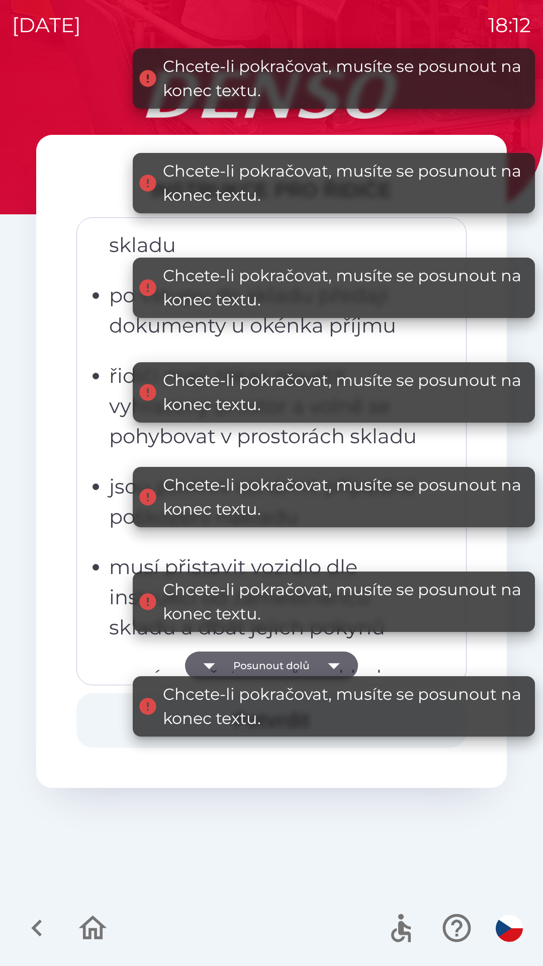
click at [301, 663] on button "Posunout dolů" at bounding box center [271, 665] width 173 height 28
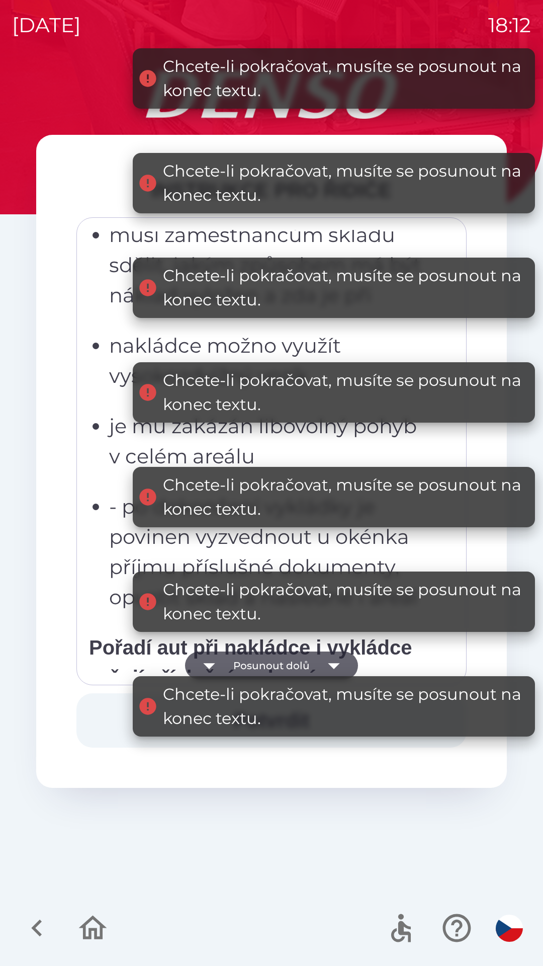
click at [304, 658] on button "Posunout dolů" at bounding box center [271, 665] width 173 height 28
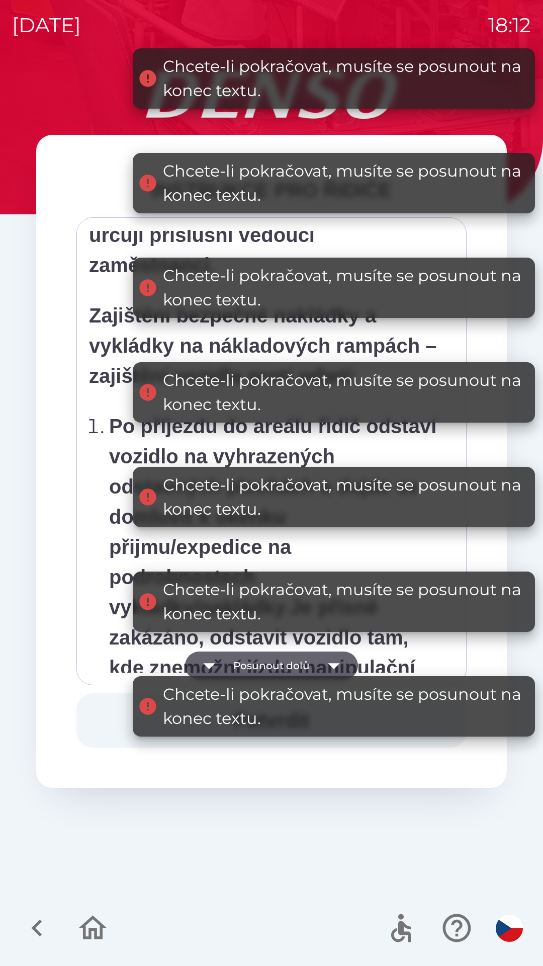
click at [303, 658] on button "Posunout dolů" at bounding box center [271, 665] width 173 height 28
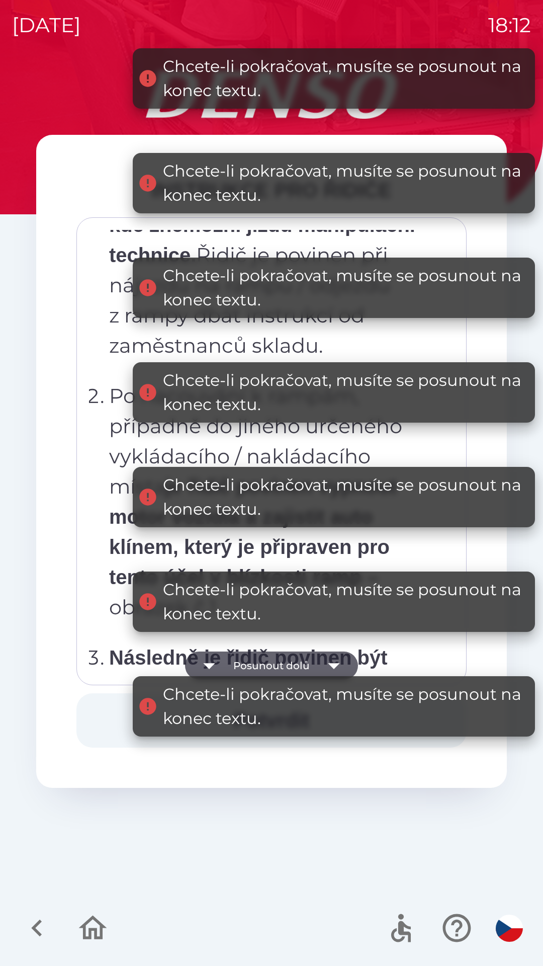
click at [303, 658] on button "Posunout dolů" at bounding box center [271, 665] width 173 height 28
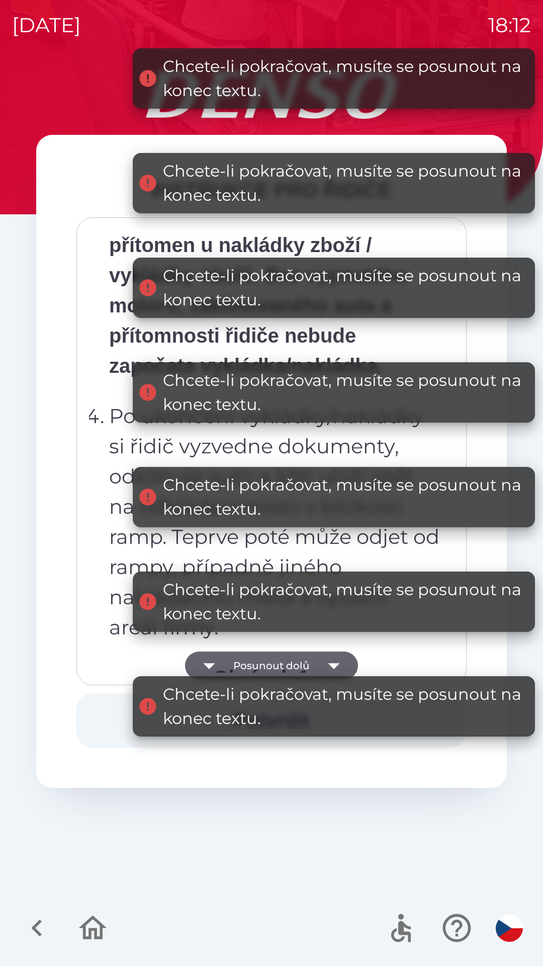
click at [304, 657] on button "Posunout dolů" at bounding box center [271, 665] width 173 height 28
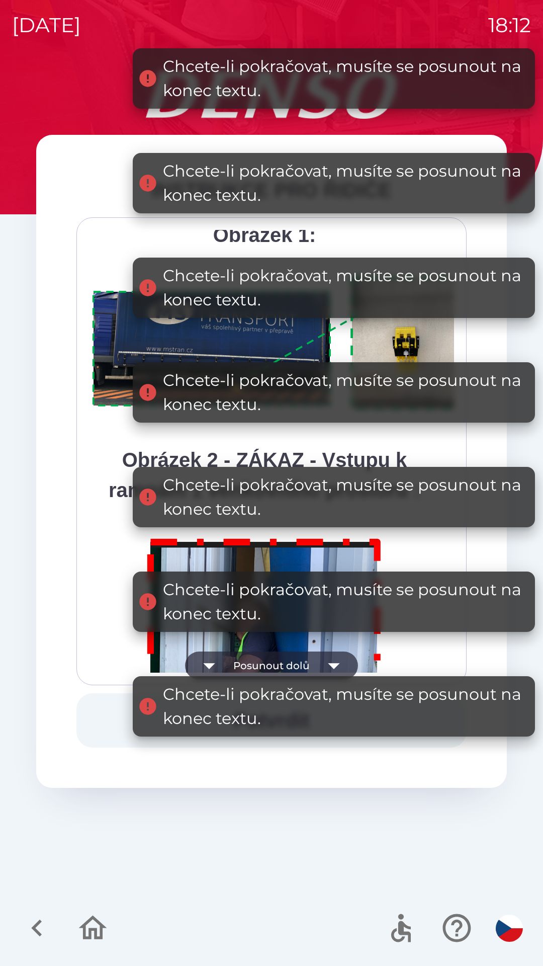
click at [303, 653] on button "Posunout dolů" at bounding box center [271, 665] width 173 height 28
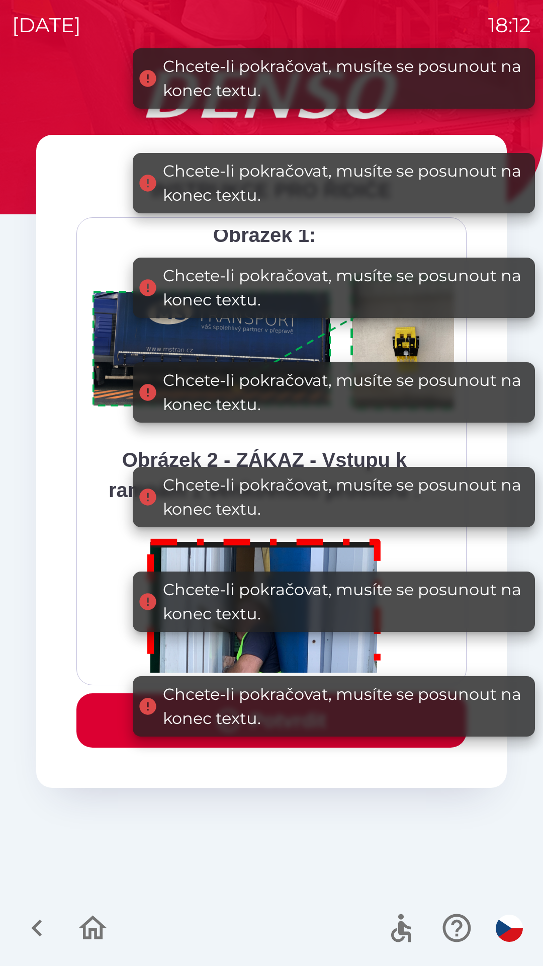
scroll to position [5652, 0]
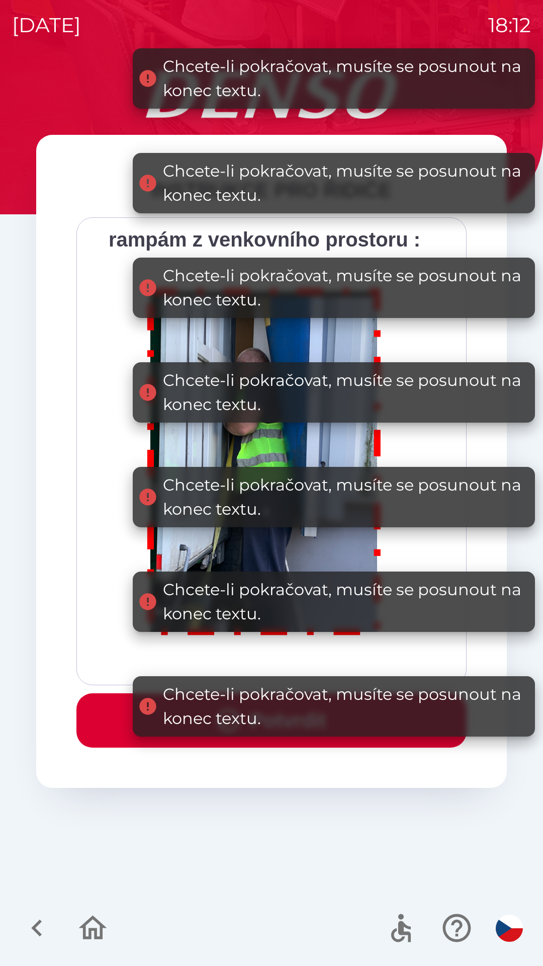
click at [299, 656] on div "Všichni řidiči přijíždějící do skladu firmy DENSO CZECH s.r.o. jsou po průjezdu…" at bounding box center [271, 451] width 365 height 443
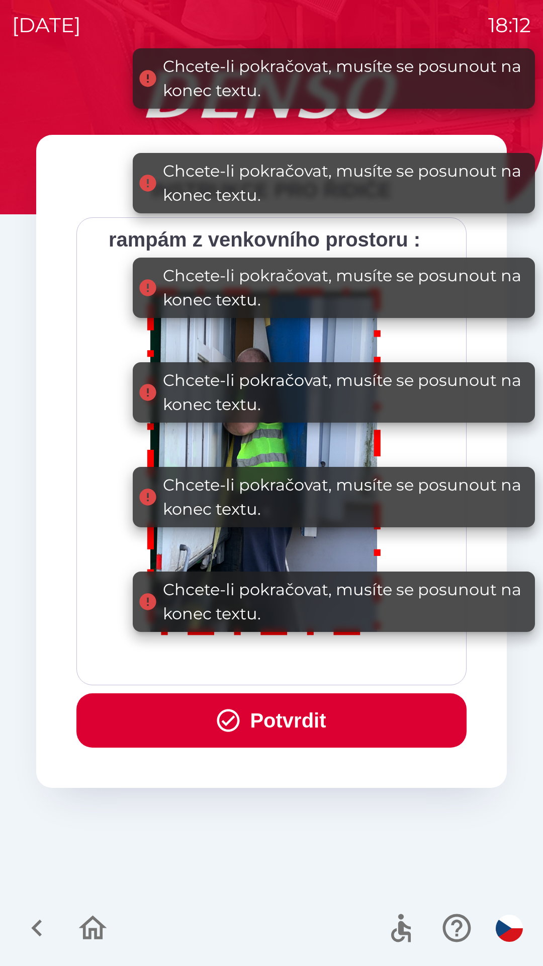
click at [280, 745] on button "Potvrdit" at bounding box center [271, 720] width 390 height 54
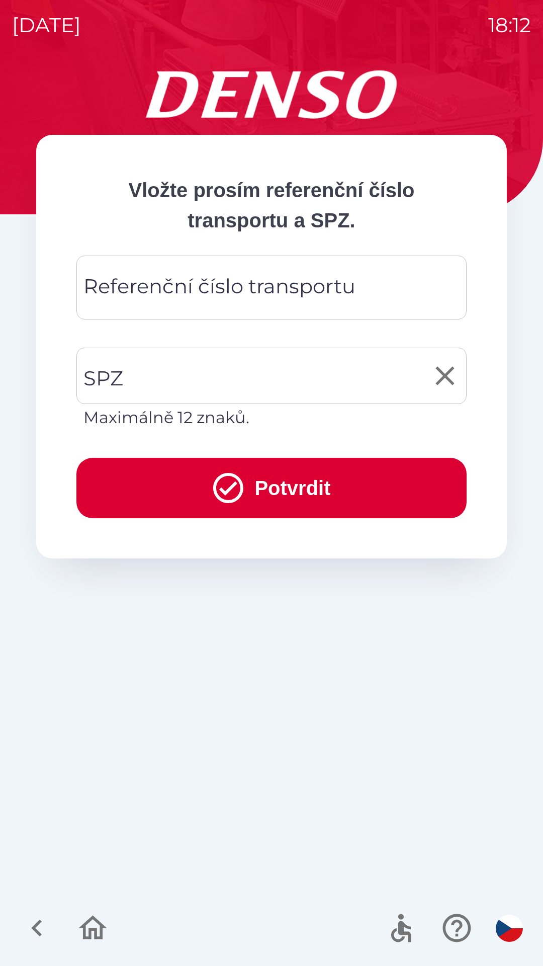
click at [220, 378] on input "SPZ" at bounding box center [264, 375] width 366 height 47
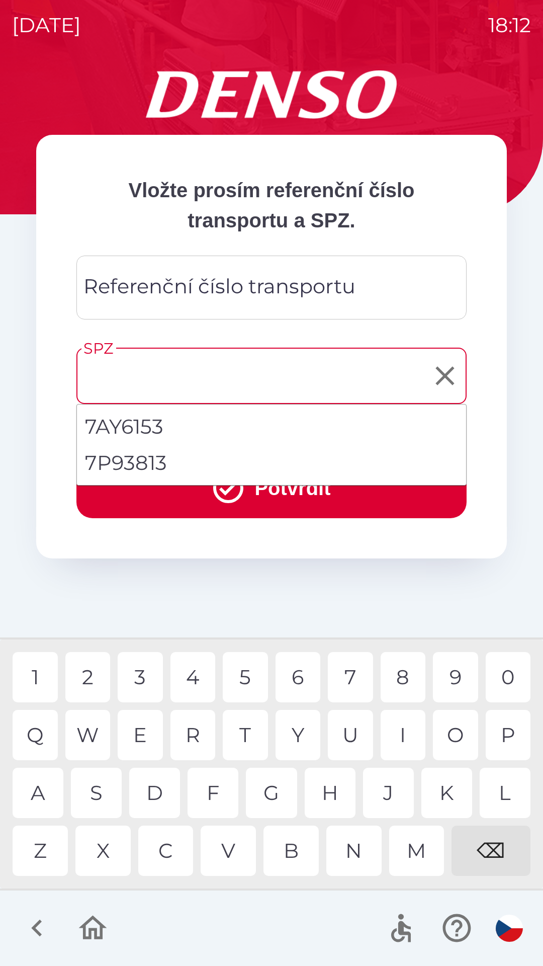
click at [170, 468] on li "7P93813" at bounding box center [271, 463] width 389 height 36
type input "*******"
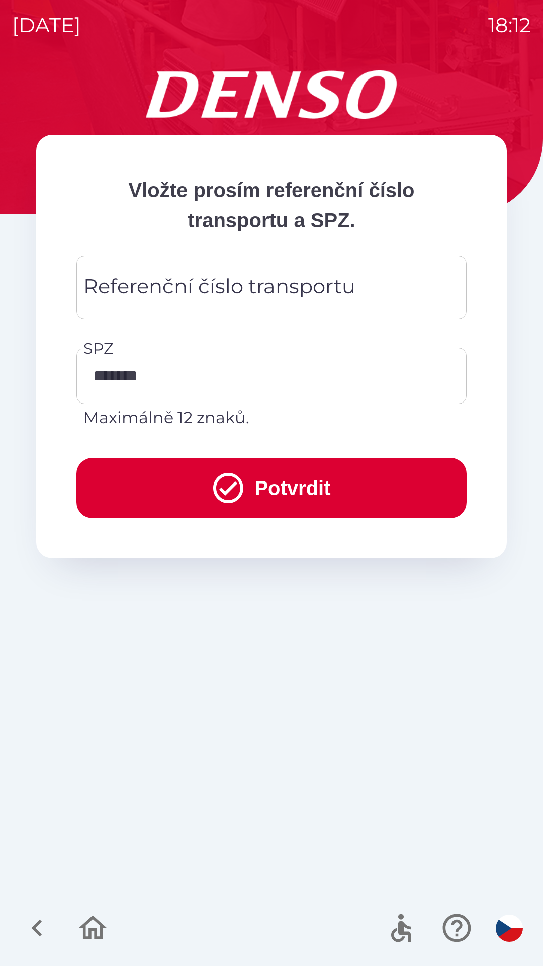
click at [223, 298] on div "Referenční číslo transportu Referenční číslo transportu" at bounding box center [271, 288] width 390 height 64
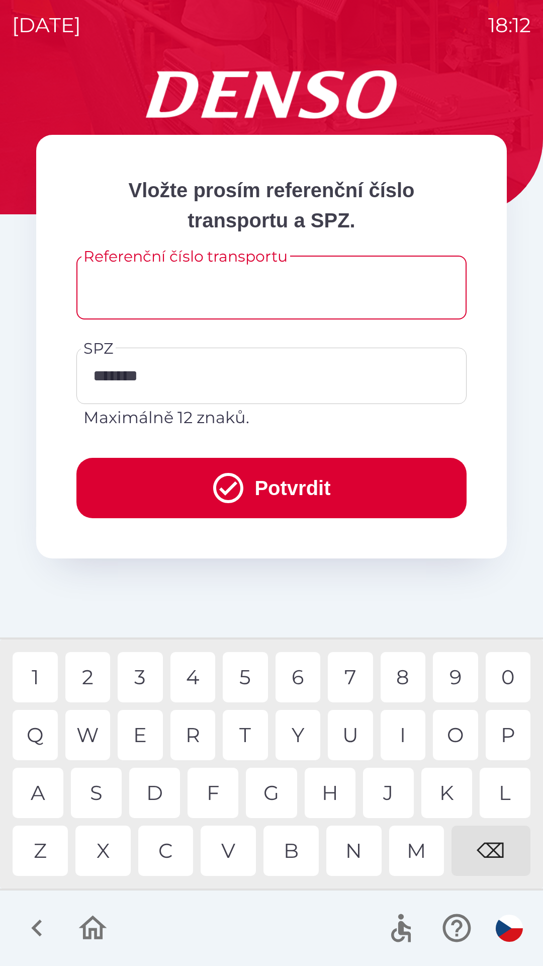
click at [307, 501] on button "Potvrdit" at bounding box center [271, 488] width 390 height 60
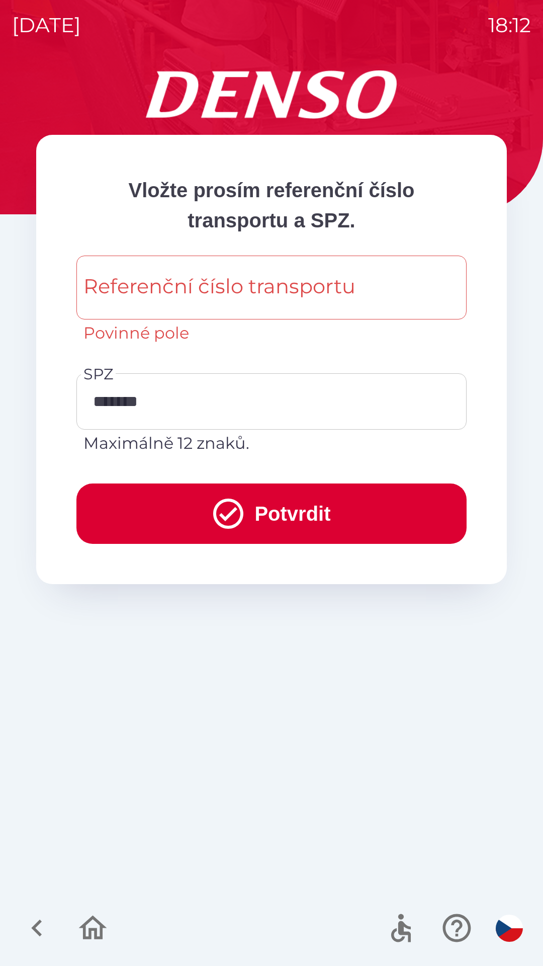
click at [221, 296] on div "Referenční číslo transportu Referenční číslo transportu Povinné pole" at bounding box center [271, 301] width 390 height 90
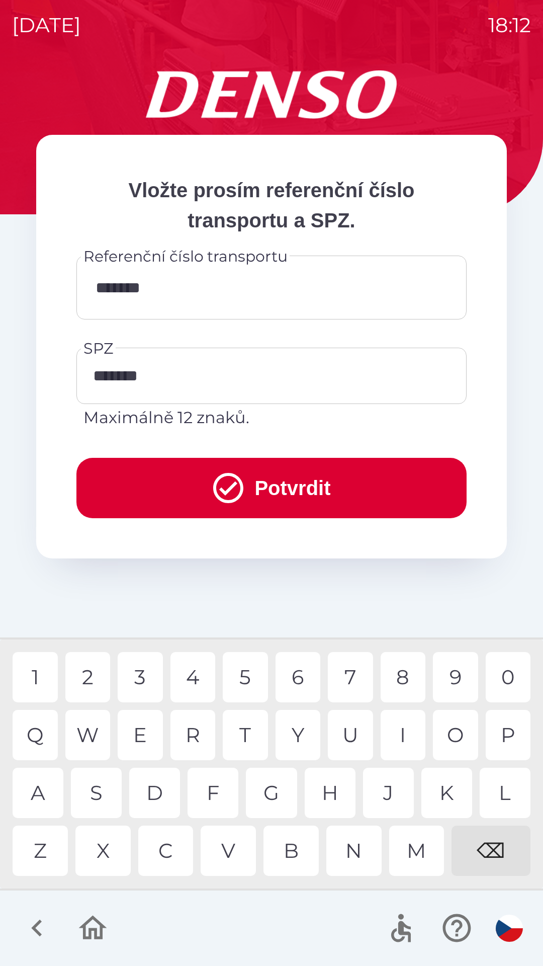
type input "********"
click at [508, 675] on div "0" at bounding box center [508, 677] width 45 height 50
click at [302, 487] on button "Potvrdit" at bounding box center [271, 488] width 390 height 60
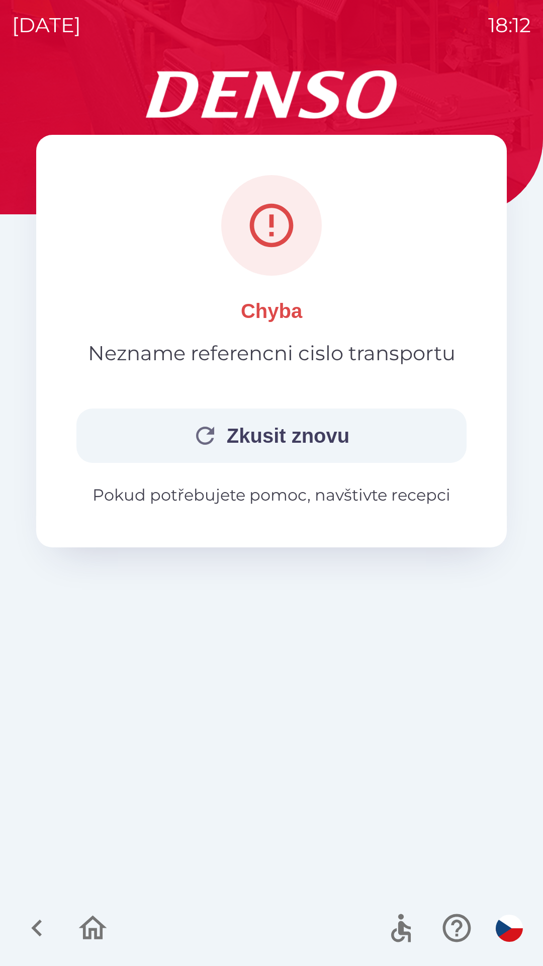
click at [354, 436] on button "Zkusit znovu" at bounding box center [271, 435] width 390 height 54
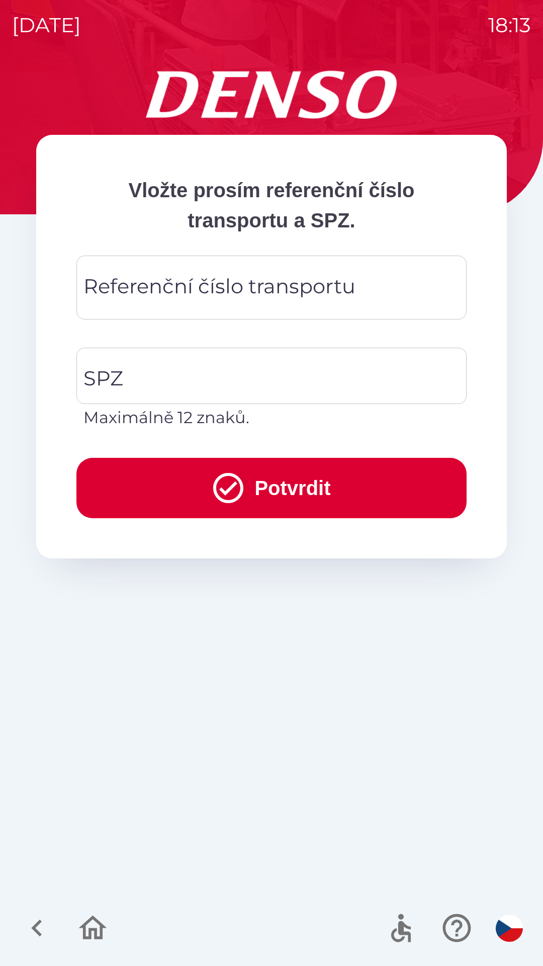
click at [253, 287] on div "Referenční číslo transportu Referenční číslo transportu" at bounding box center [271, 288] width 390 height 64
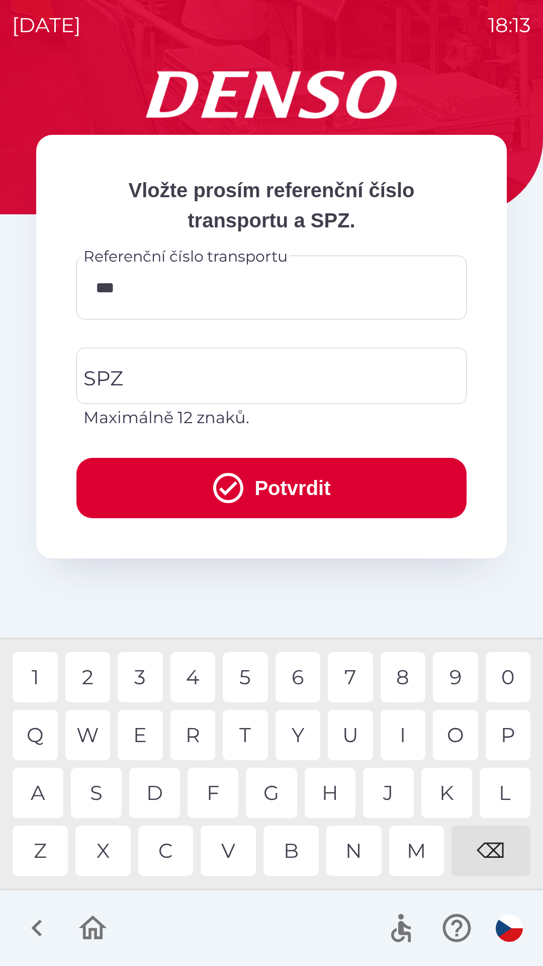
click at [355, 682] on div "7" at bounding box center [350, 677] width 45 height 50
type input "******"
click at [401, 686] on div "8" at bounding box center [403, 677] width 45 height 50
click at [275, 491] on button "Potvrdit" at bounding box center [271, 488] width 390 height 60
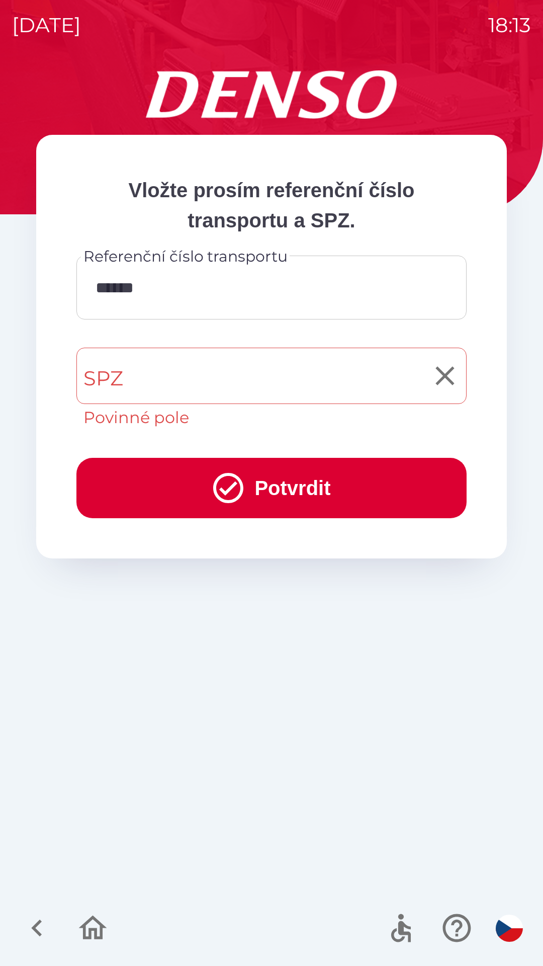
click at [213, 373] on input "SPZ" at bounding box center [264, 375] width 366 height 47
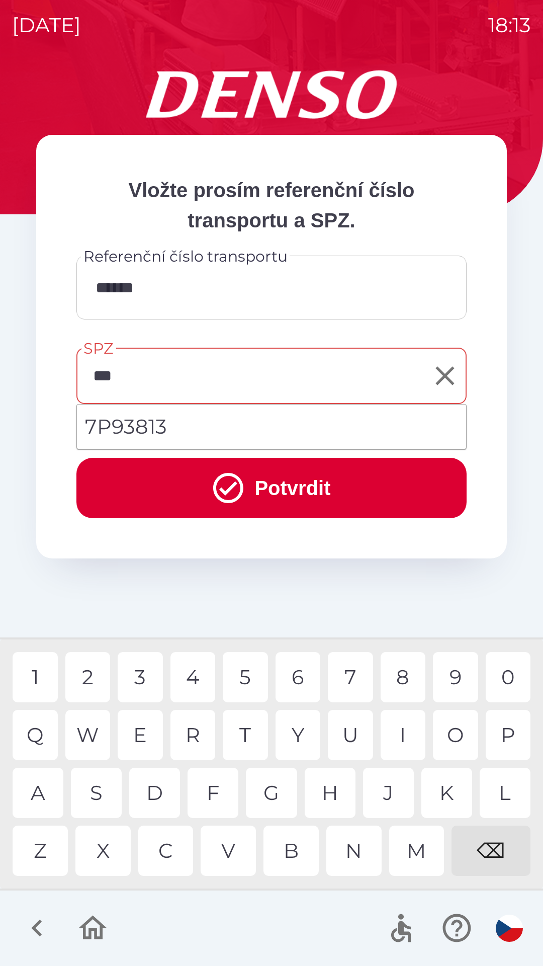
click at [209, 426] on li "7P93813" at bounding box center [271, 426] width 389 height 36
type input "*******"
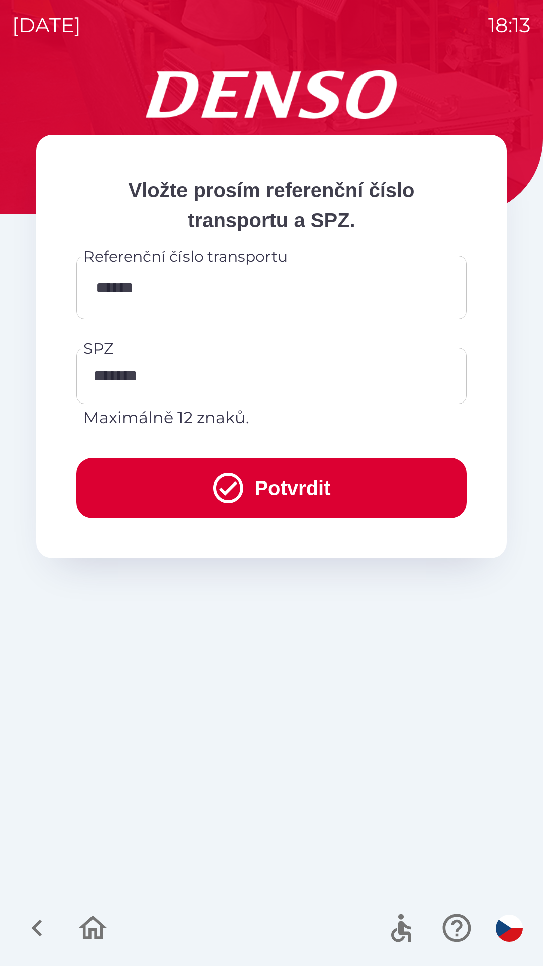
click at [265, 484] on button "Potvrdit" at bounding box center [271, 488] width 390 height 60
